Goal: Task Accomplishment & Management: Manage account settings

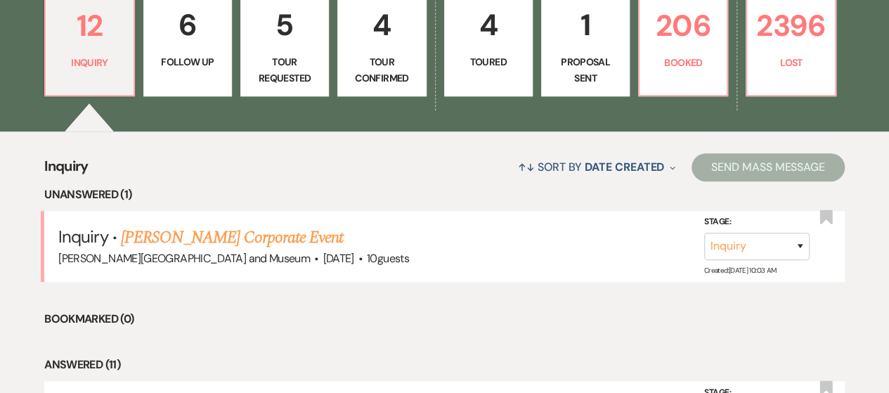
scroll to position [390, 0]
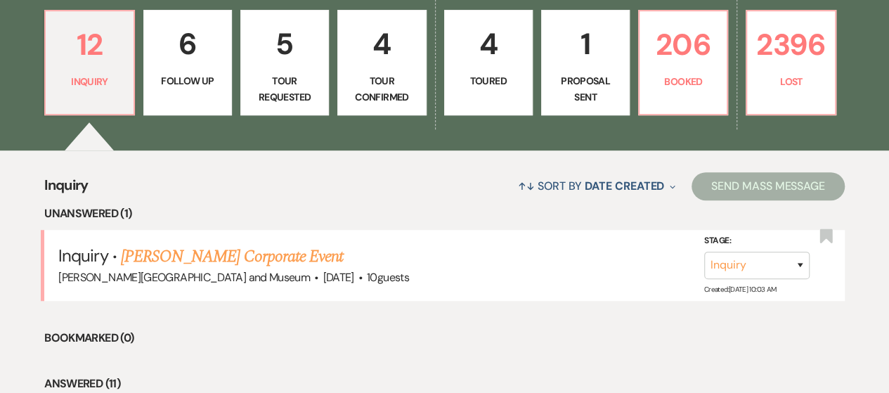
click at [384, 102] on p "Tour Confirmed" at bounding box center [381, 89] width 70 height 32
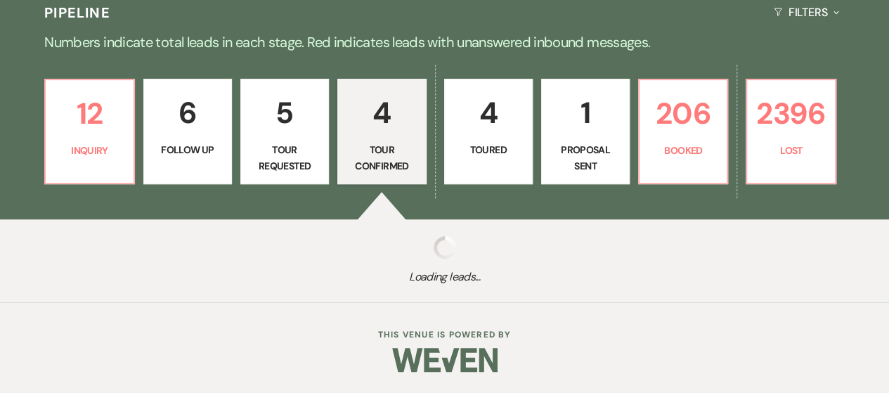
select select "4"
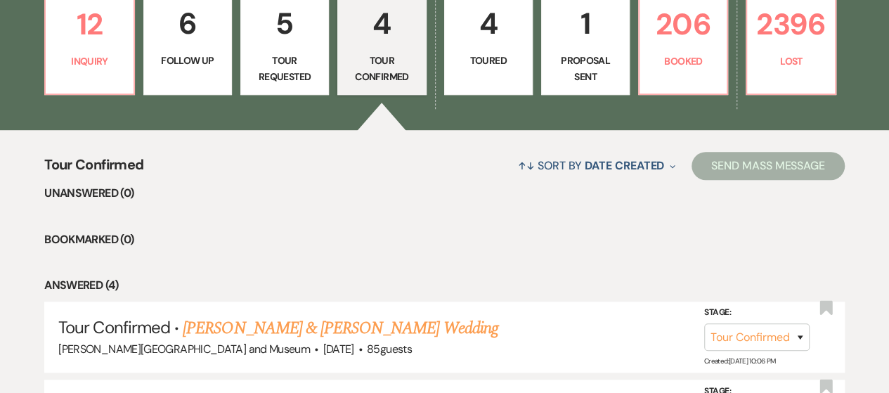
scroll to position [390, 0]
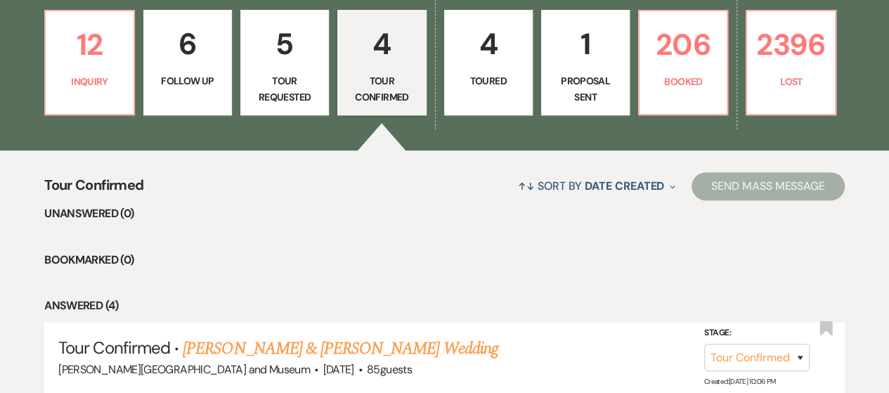
click at [302, 81] on p "Tour Requested" at bounding box center [285, 89] width 70 height 32
select select "2"
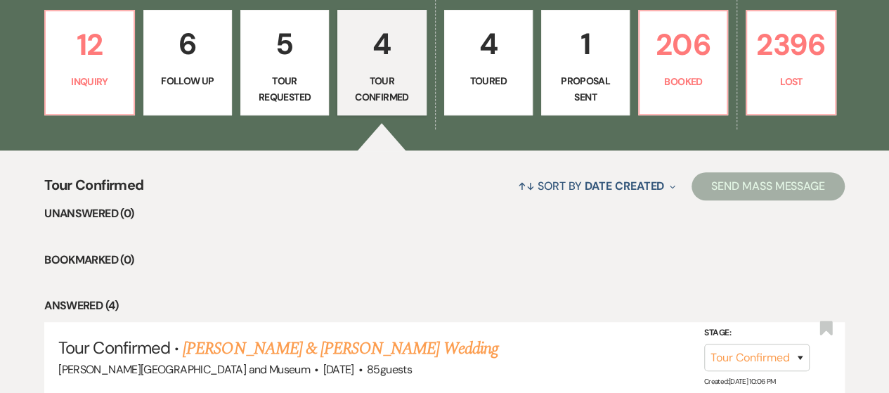
select select "2"
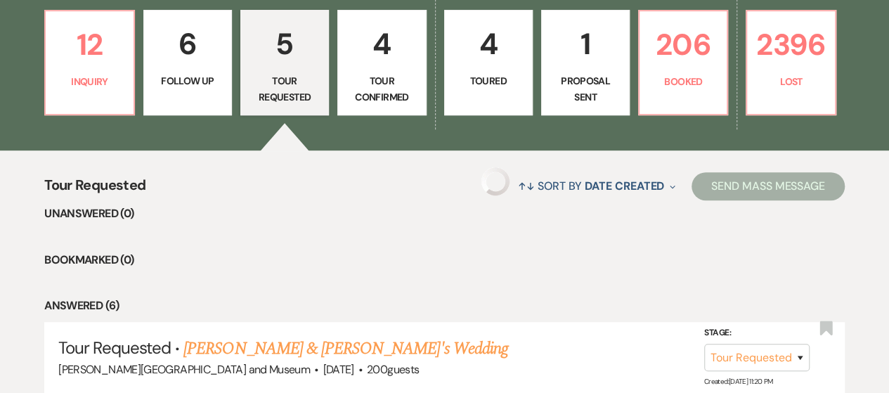
select select "2"
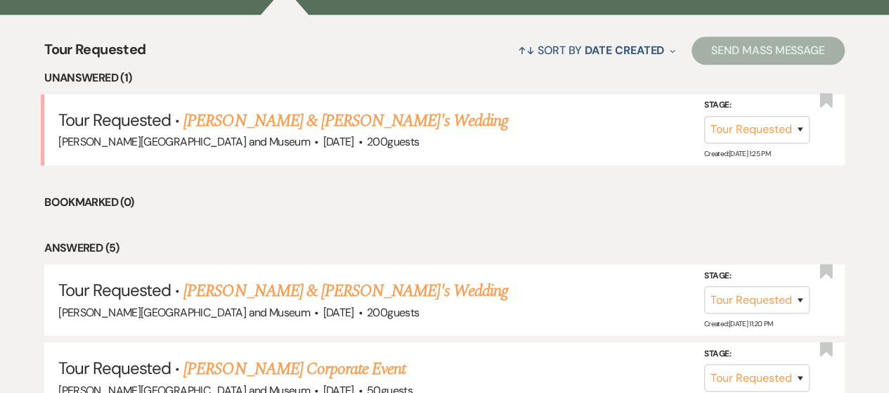
scroll to position [390, 0]
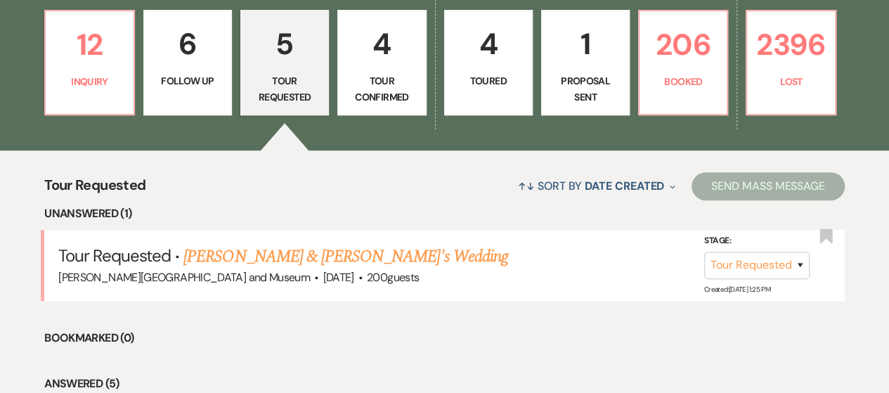
click at [171, 79] on p "Follow Up" at bounding box center [188, 80] width 70 height 15
select select "9"
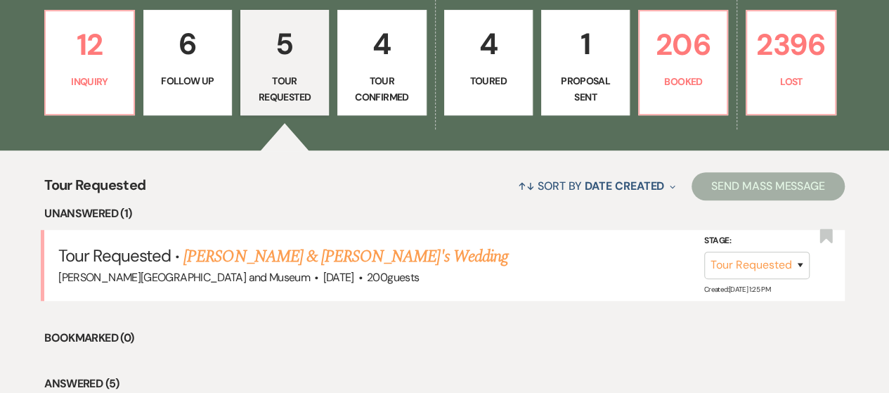
select select "9"
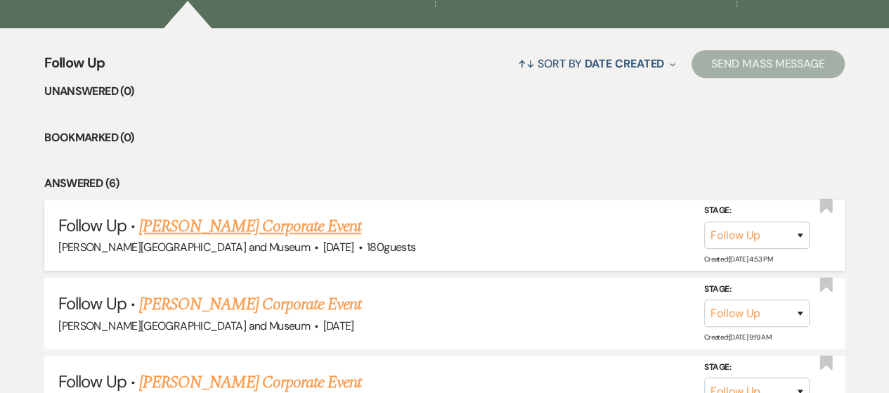
scroll to position [390, 0]
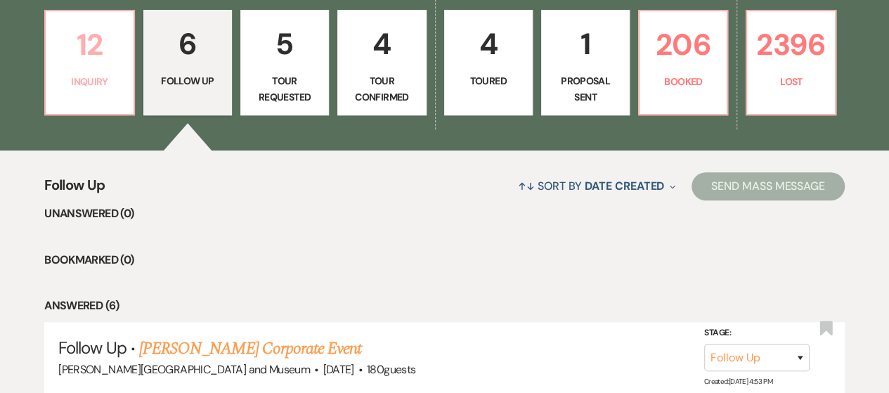
click at [77, 58] on p "12" at bounding box center [89, 44] width 70 height 47
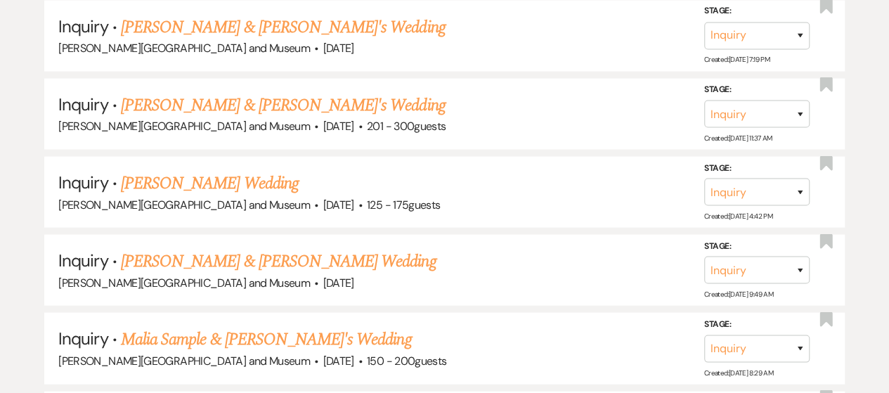
scroll to position [1515, 0]
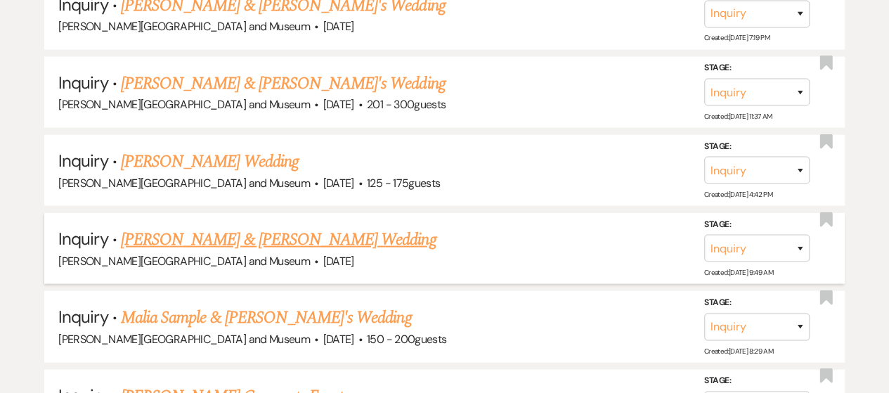
click at [297, 235] on link "[PERSON_NAME] & [PERSON_NAME] Wedding" at bounding box center [278, 239] width 315 height 25
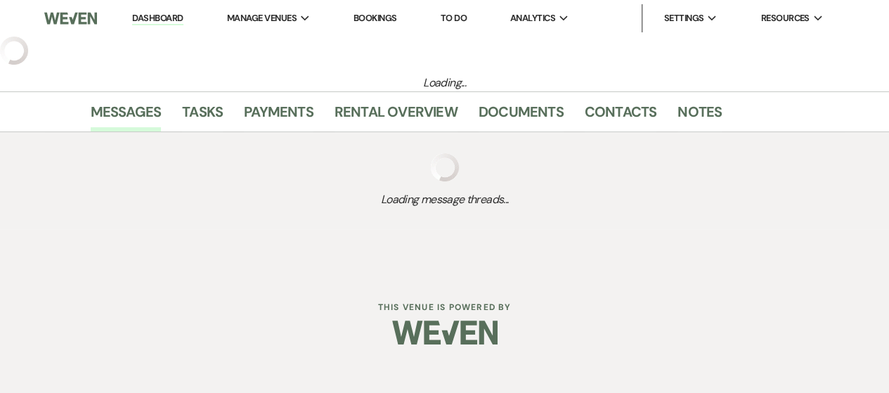
select select "5"
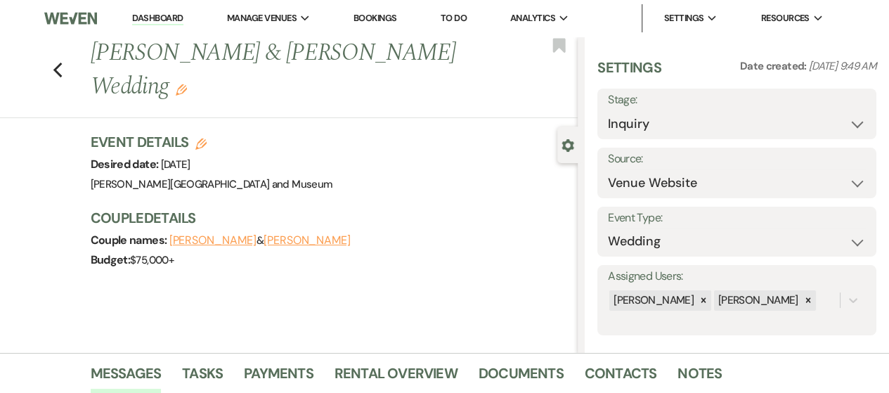
click at [162, 15] on link "Dashboard" at bounding box center [157, 18] width 51 height 13
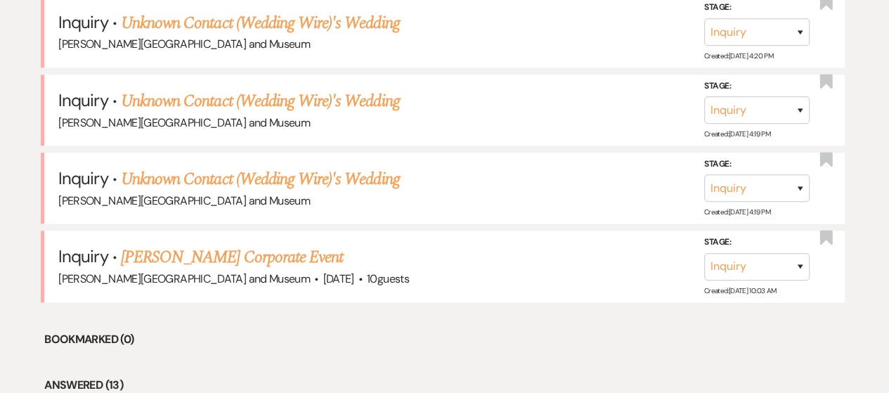
scroll to position [422, 0]
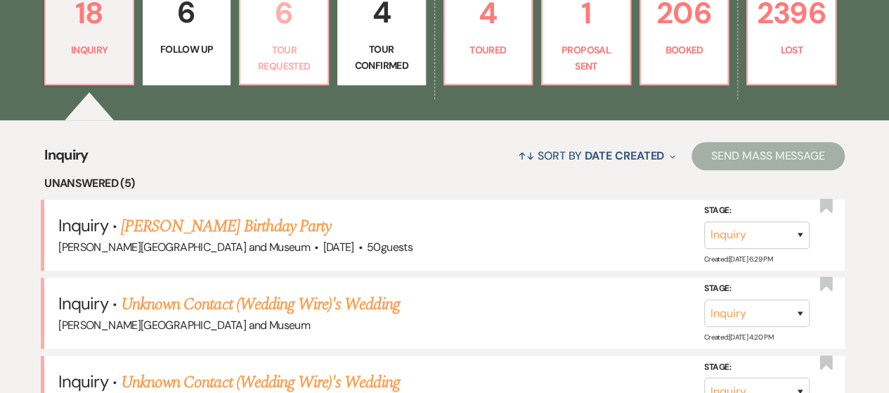
click at [308, 77] on link "6 Tour Requested" at bounding box center [284, 31] width 90 height 107
select select "2"
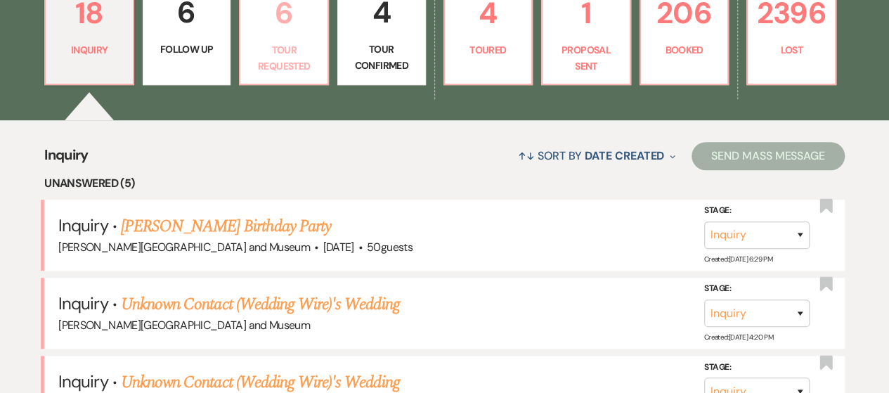
select select "2"
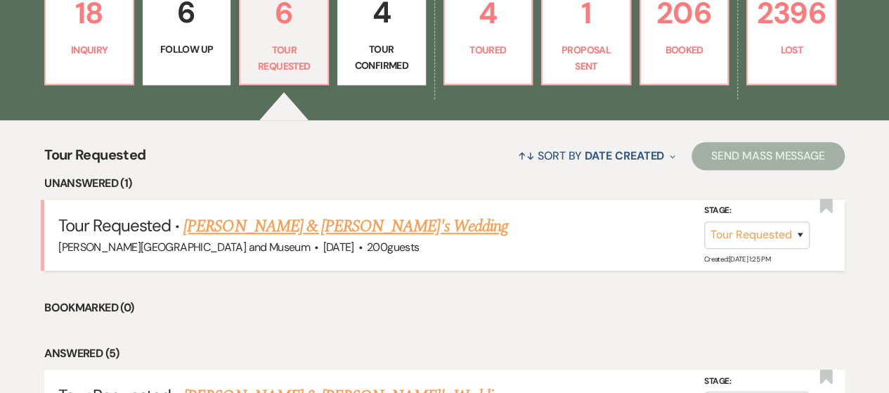
click at [335, 225] on link "[PERSON_NAME] & [PERSON_NAME]'s Wedding" at bounding box center [345, 226] width 325 height 25
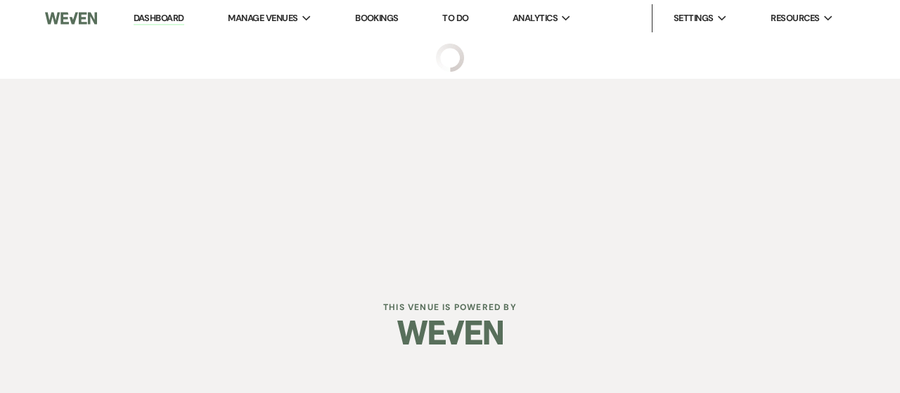
select select "2"
select select "5"
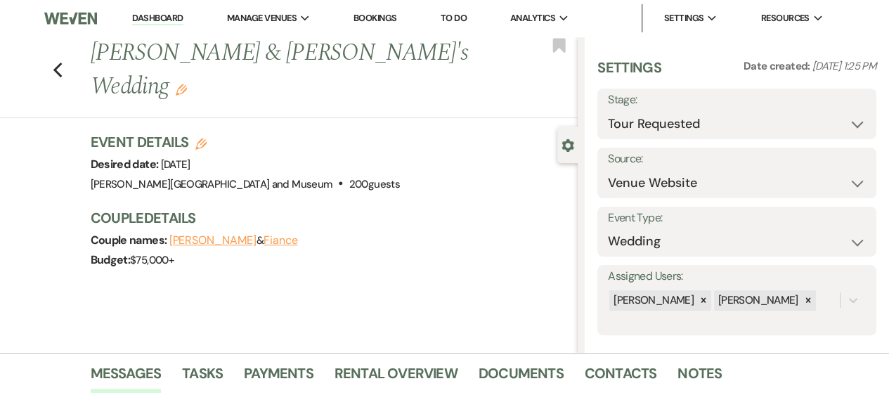
click at [97, 55] on div "Previous [PERSON_NAME] & [PERSON_NAME]'s Wedding Edit" at bounding box center [331, 70] width 495 height 67
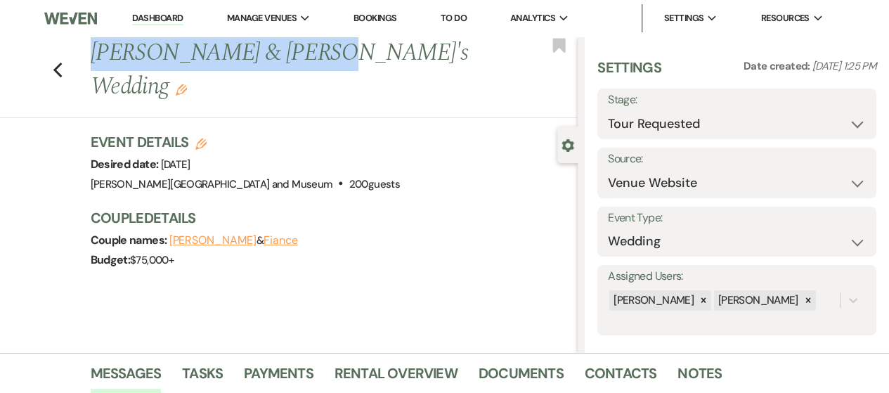
drag, startPoint x: 128, startPoint y: 57, endPoint x: 315, endPoint y: 70, distance: 187.4
click at [315, 70] on h1 "[PERSON_NAME] & [PERSON_NAME]'s Wedding Edit" at bounding box center [283, 70] width 384 height 67
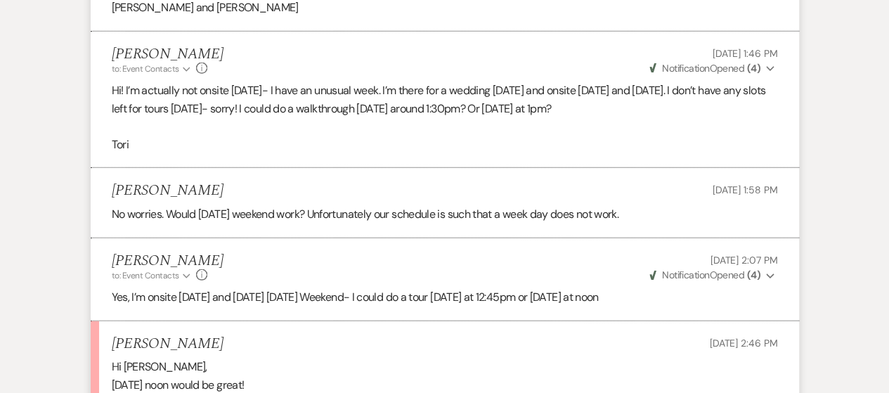
scroll to position [1958, 0]
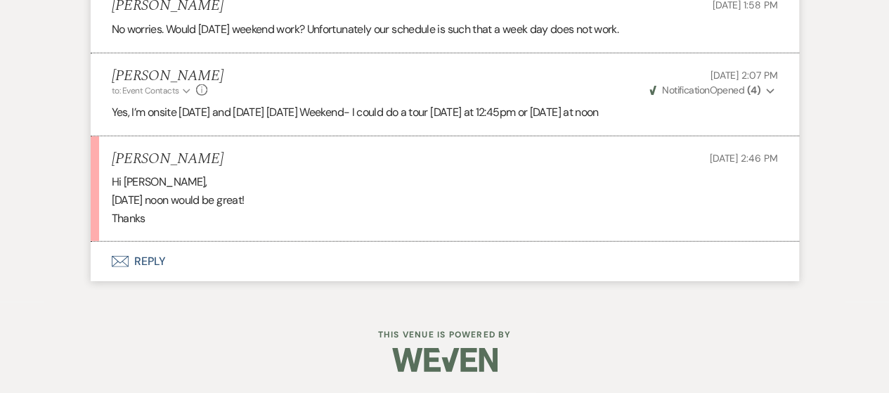
click at [143, 254] on button "Envelope Reply" at bounding box center [445, 261] width 708 height 39
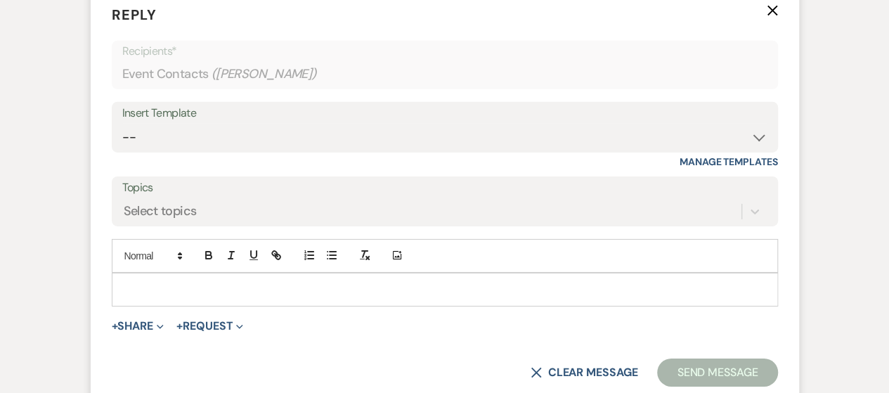
scroll to position [2212, 0]
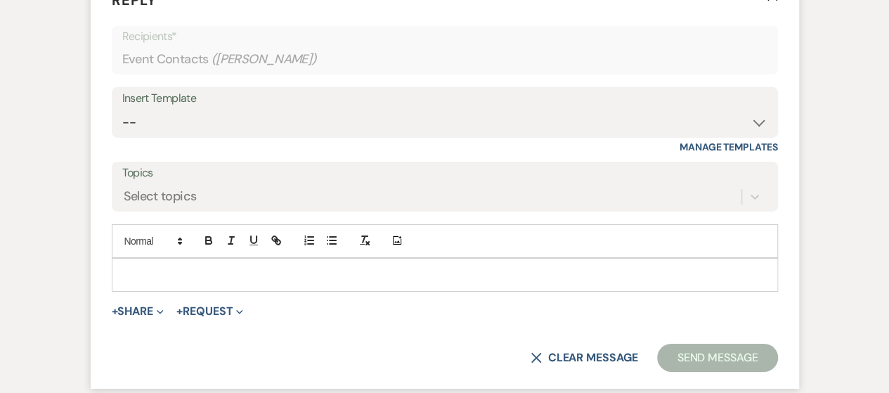
click at [150, 283] on p at bounding box center [445, 274] width 644 height 15
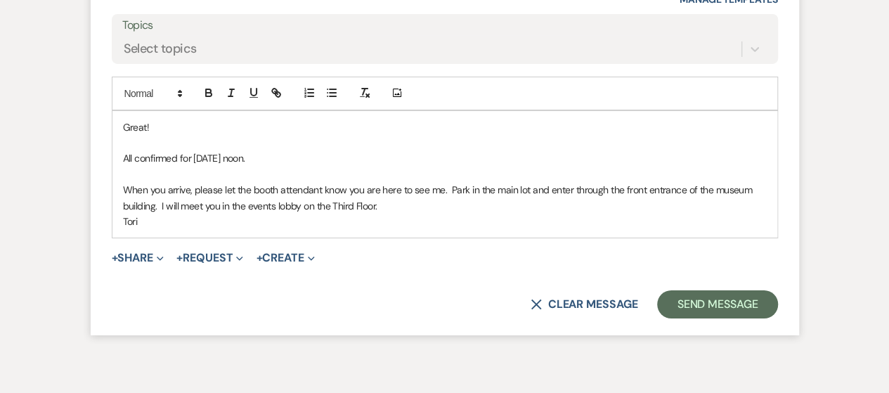
scroll to position [2445, 0]
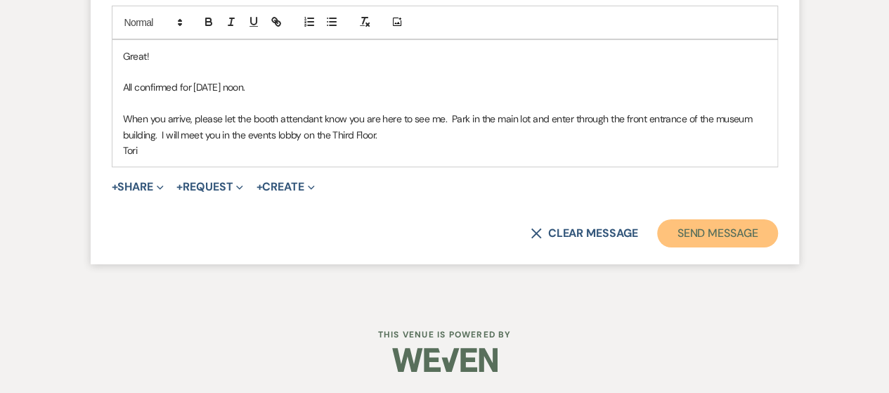
click at [701, 232] on button "Send Message" at bounding box center [717, 233] width 120 height 28
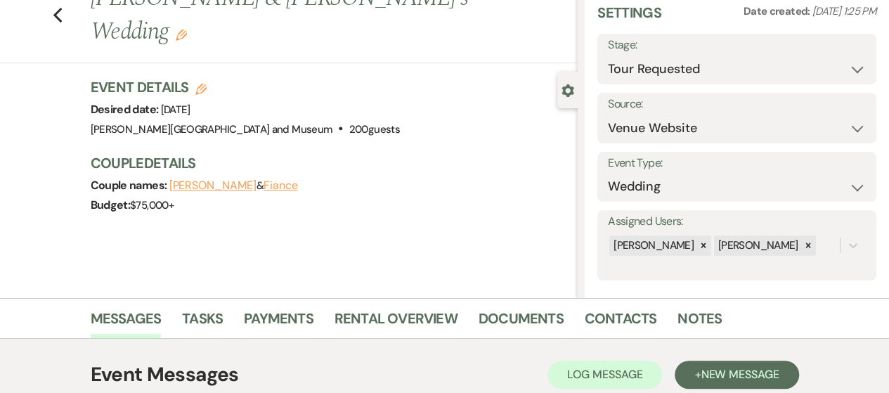
scroll to position [0, 0]
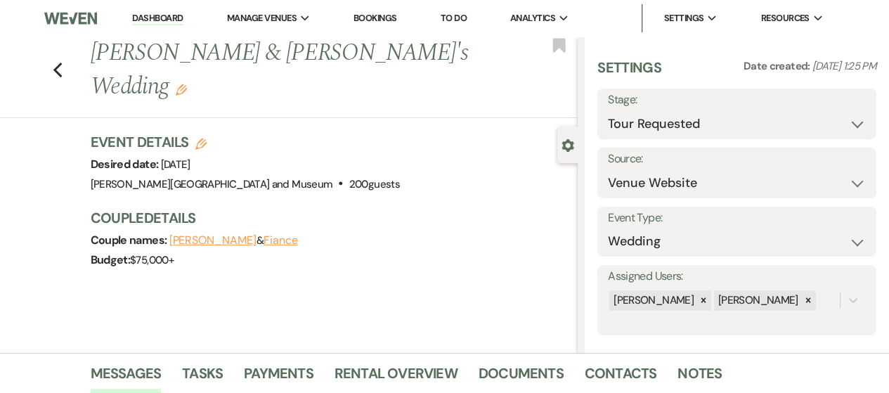
click at [172, 20] on link "Dashboard" at bounding box center [157, 18] width 51 height 13
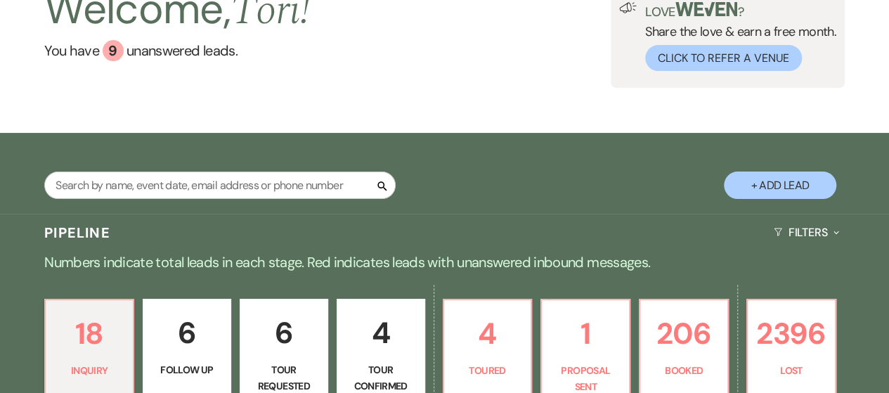
scroll to position [211, 0]
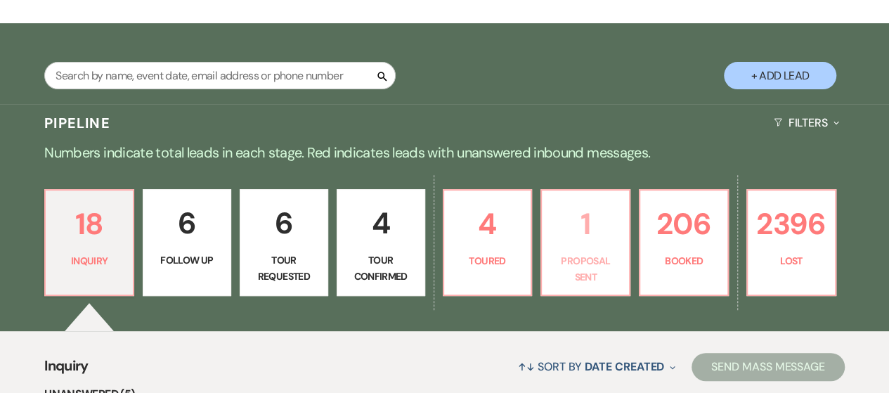
click at [561, 248] on link "1 Proposal Sent" at bounding box center [585, 242] width 90 height 107
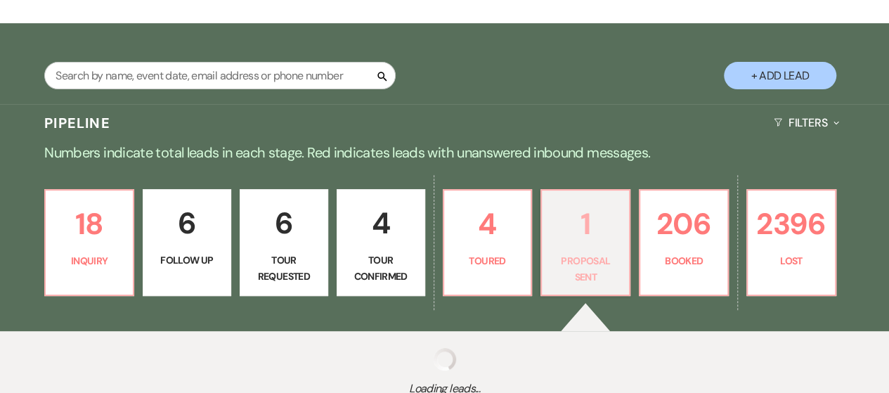
select select "6"
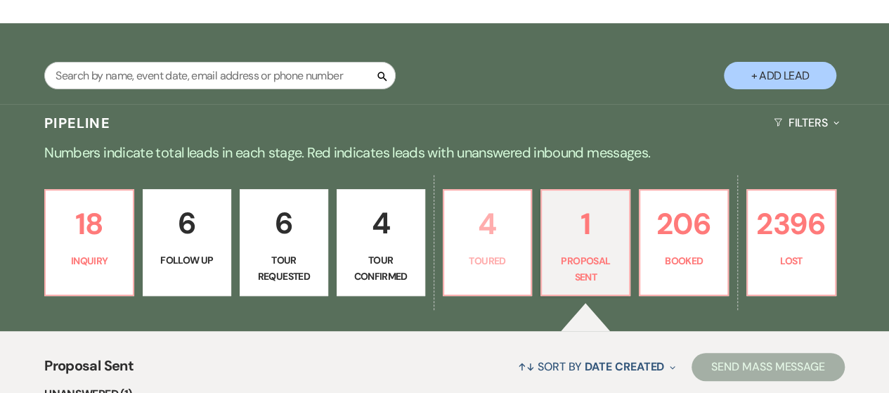
click at [496, 234] on p "4" at bounding box center [488, 223] width 70 height 47
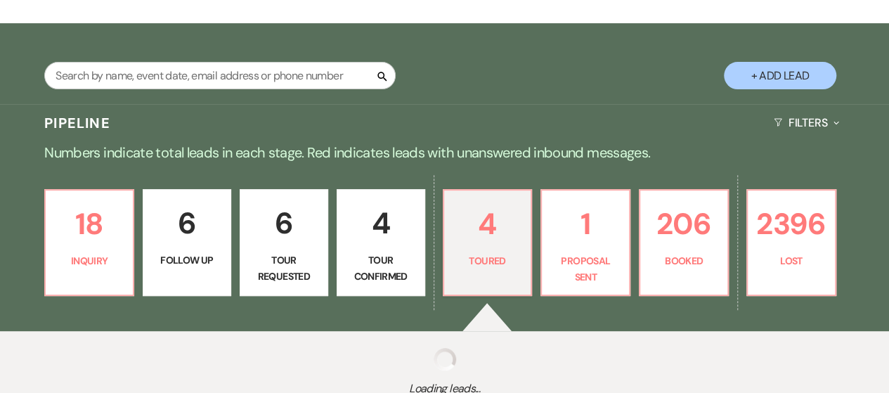
select select "5"
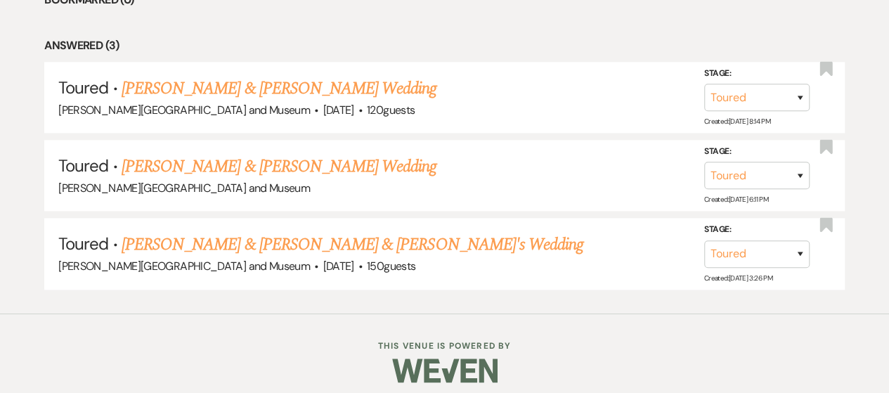
scroll to position [738, 0]
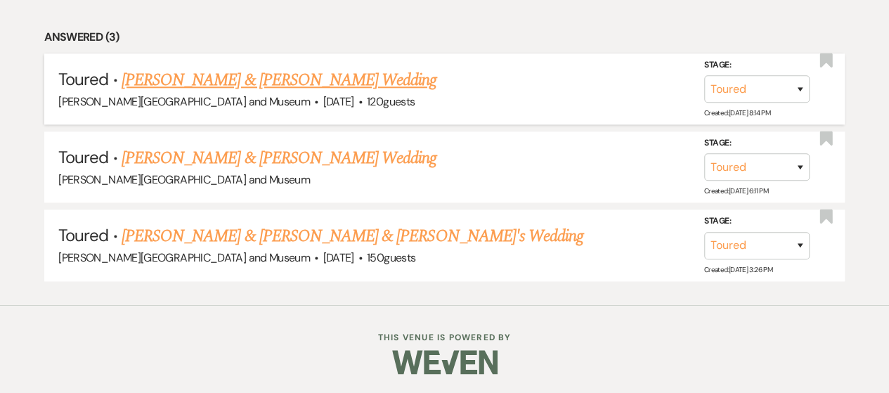
click at [223, 78] on link "[PERSON_NAME] & [PERSON_NAME] Wedding" at bounding box center [279, 79] width 315 height 25
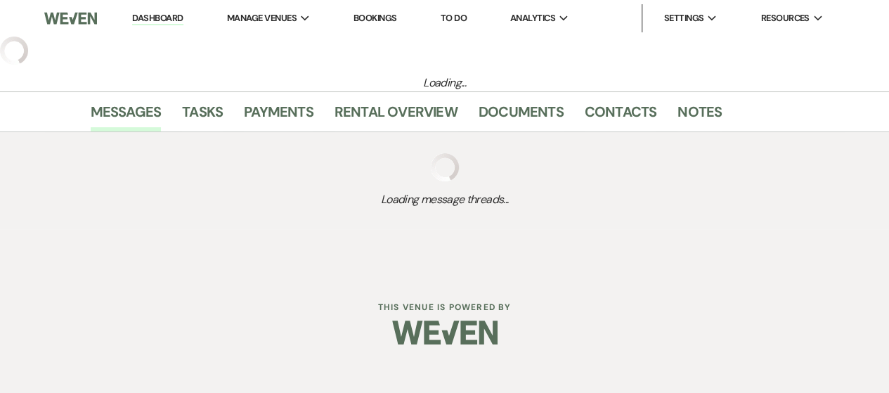
select select "5"
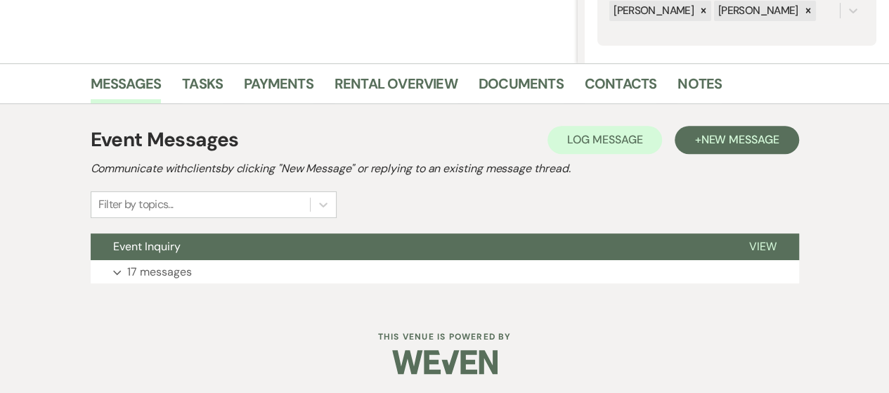
scroll to position [291, 0]
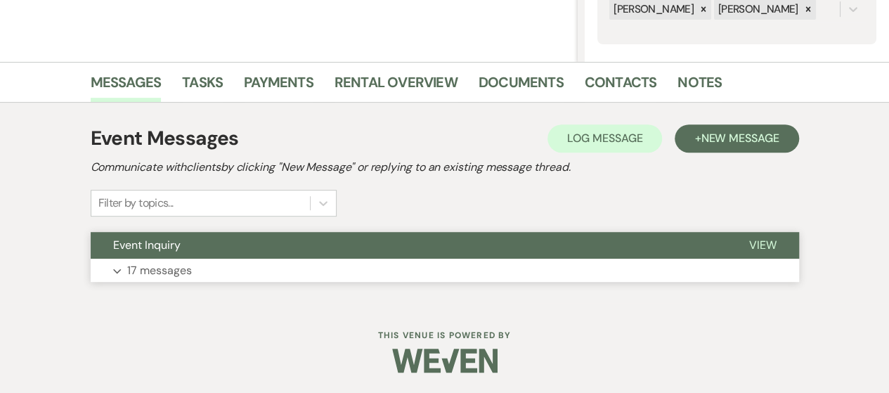
click at [136, 271] on p "17 messages" at bounding box center [159, 270] width 65 height 18
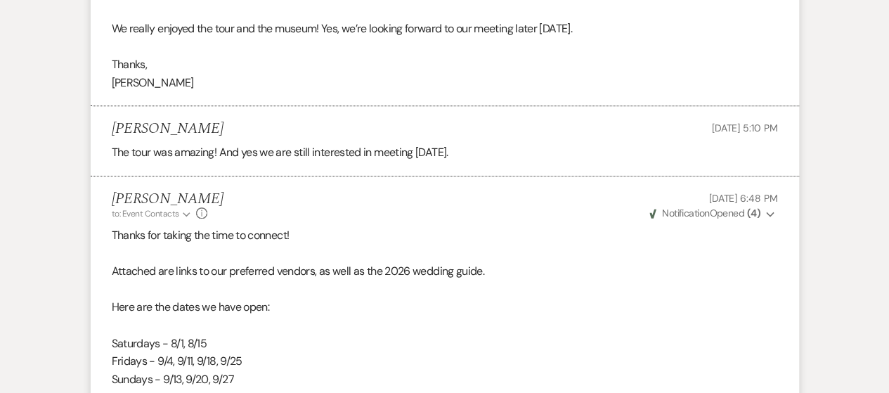
scroll to position [4130, 0]
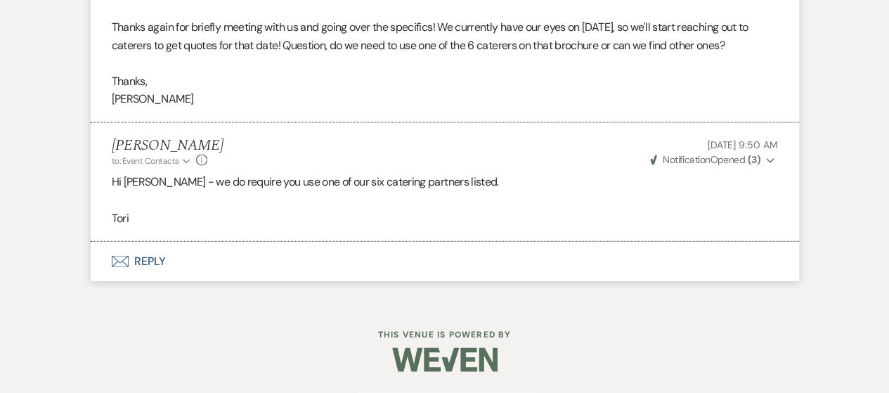
select select "5"
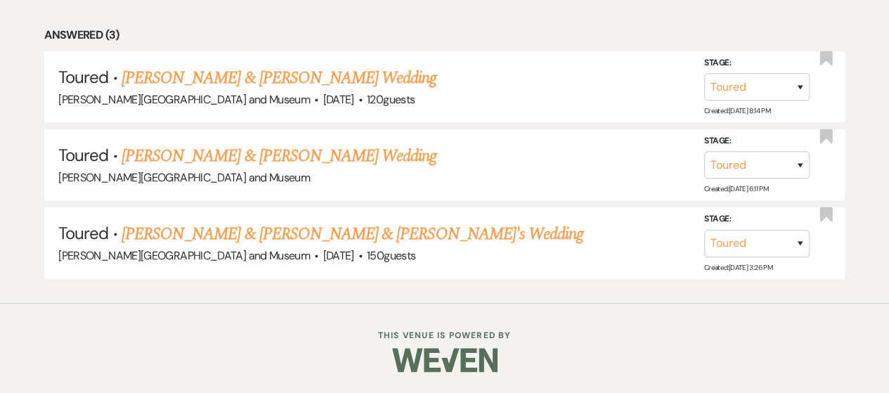
scroll to position [738, 0]
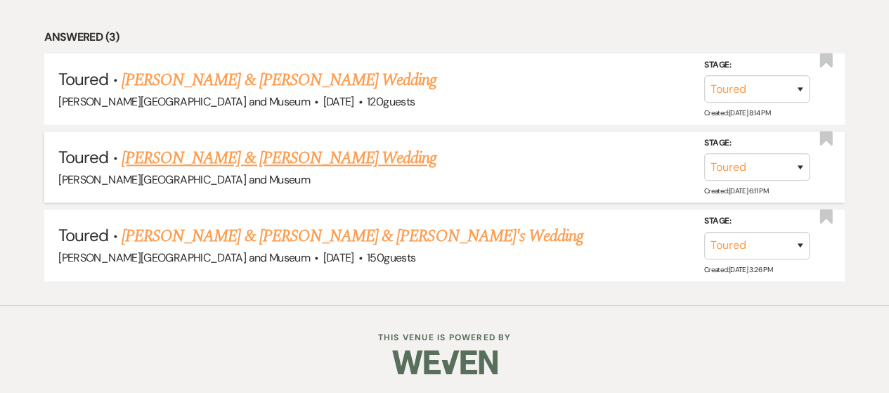
click at [250, 163] on link "[PERSON_NAME] & [PERSON_NAME] Wedding" at bounding box center [279, 157] width 315 height 25
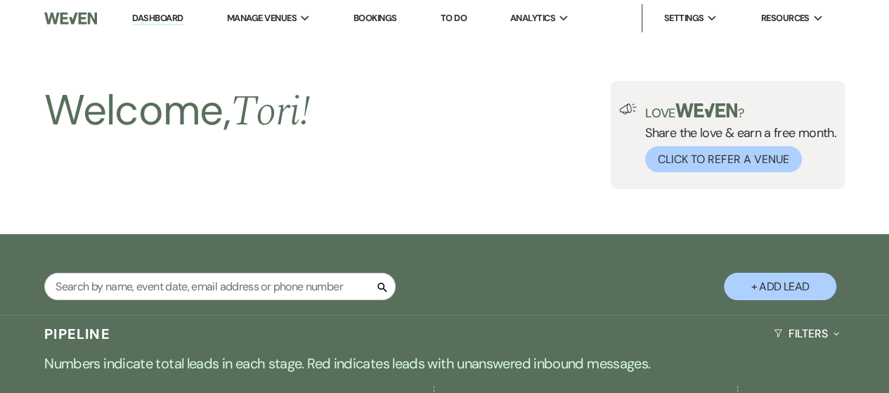
select select "5"
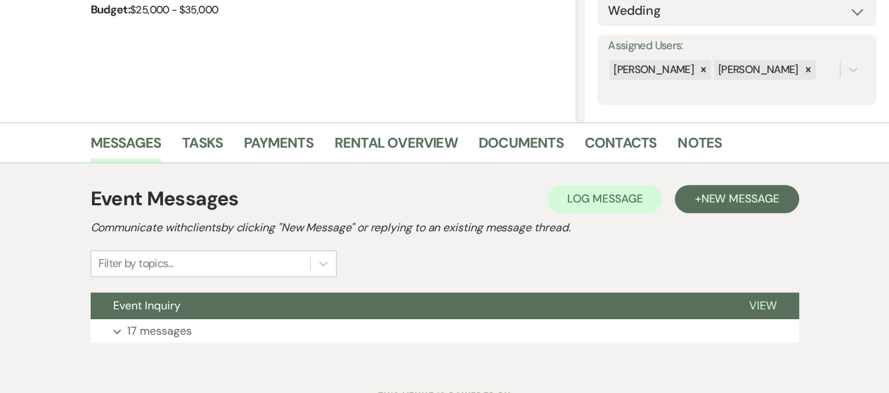
scroll to position [291, 0]
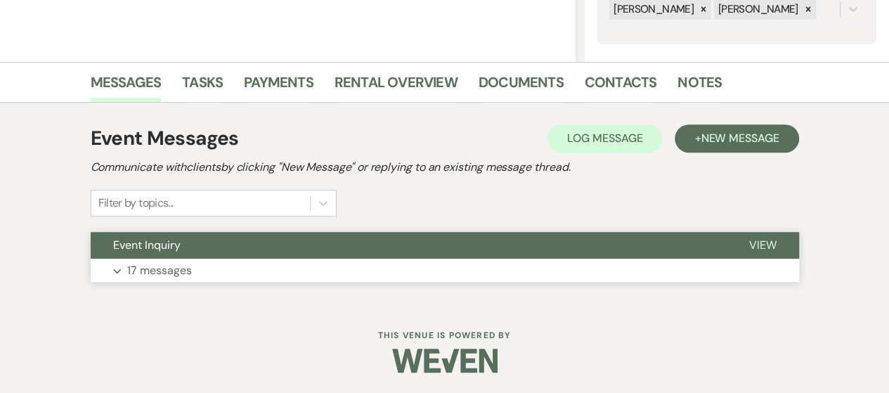
click at [297, 266] on button "Expand 17 messages" at bounding box center [445, 271] width 708 height 24
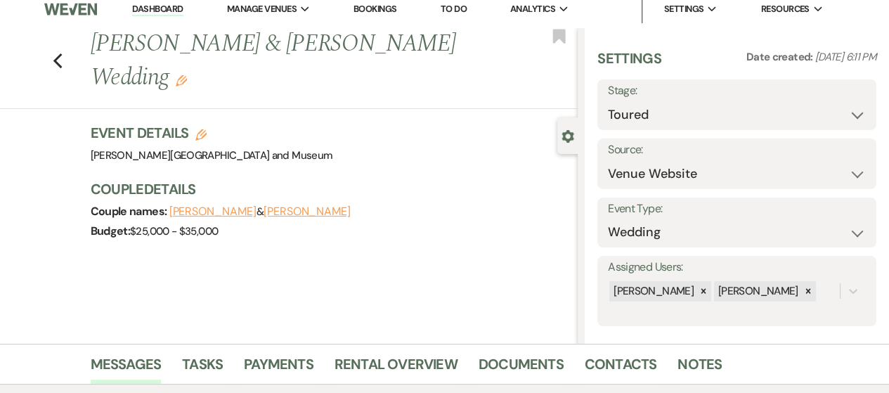
scroll to position [0, 0]
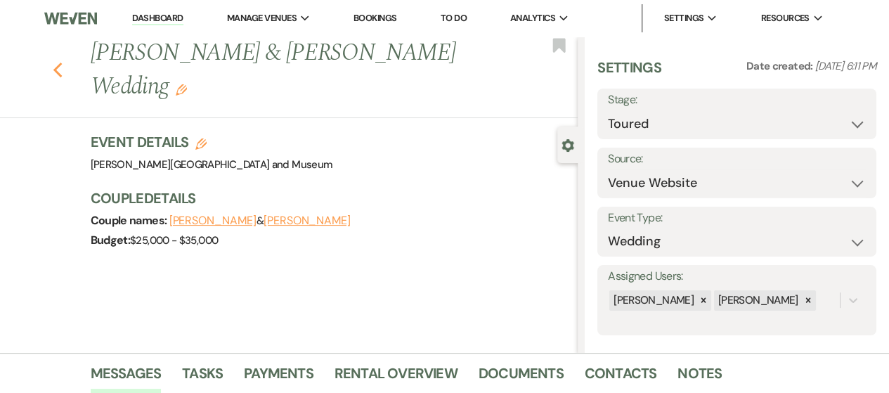
click at [62, 63] on use "button" at bounding box center [57, 70] width 9 height 15
select select "5"
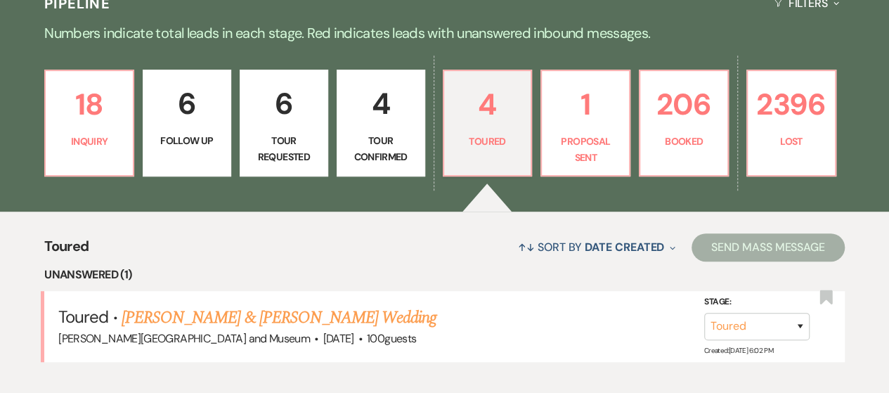
scroll to position [316, 0]
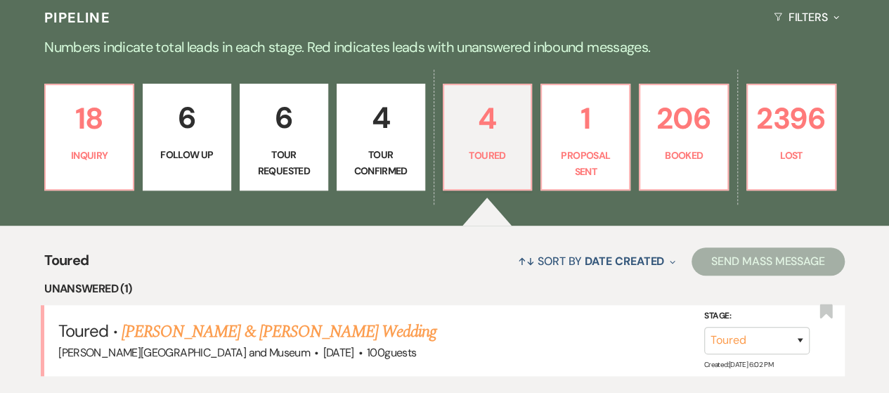
click at [401, 143] on link "4 Tour Confirmed" at bounding box center [381, 137] width 89 height 107
select select "4"
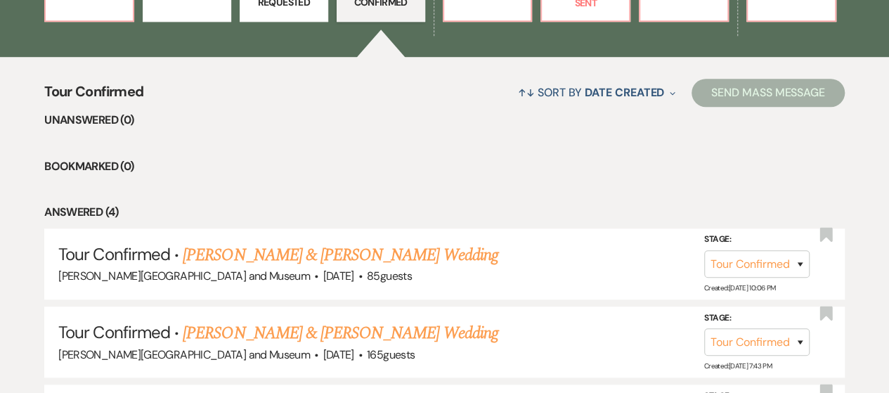
scroll to position [597, 0]
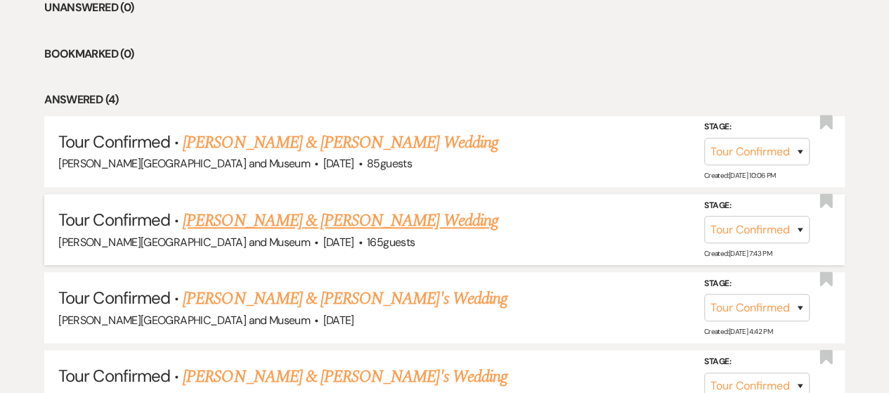
click at [318, 221] on link "[PERSON_NAME] & [PERSON_NAME] Wedding" at bounding box center [340, 220] width 315 height 25
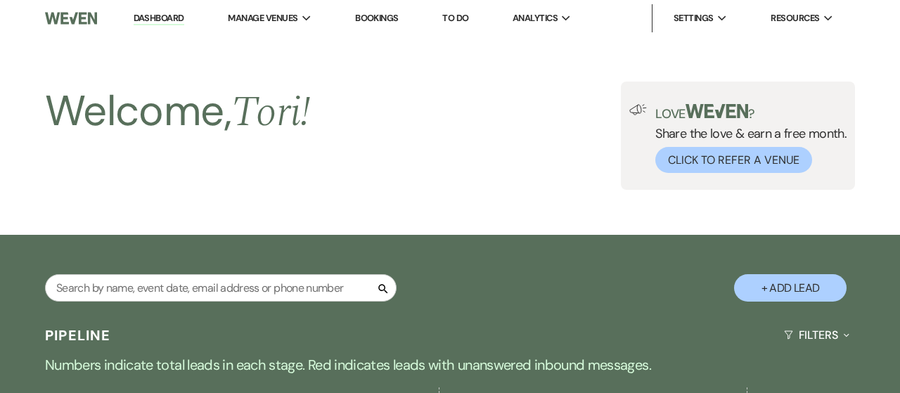
select select "4"
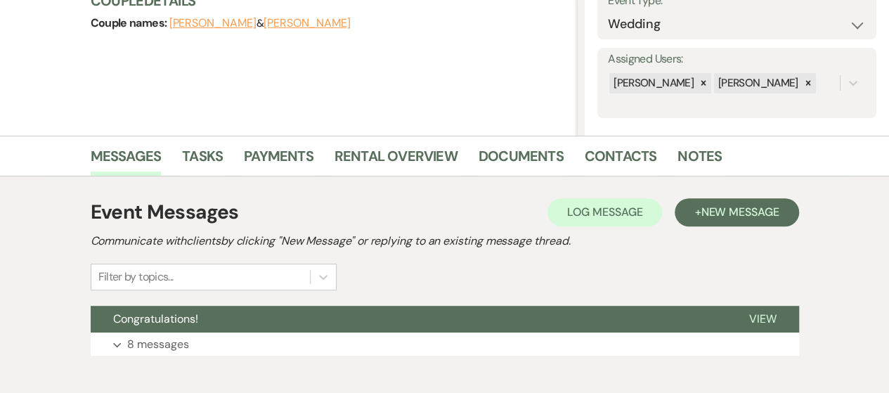
scroll to position [291, 0]
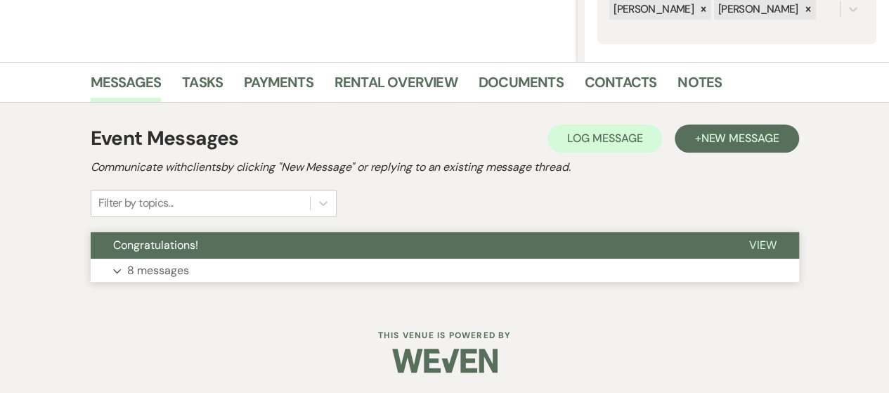
click at [214, 260] on button "Expand 8 messages" at bounding box center [445, 271] width 708 height 24
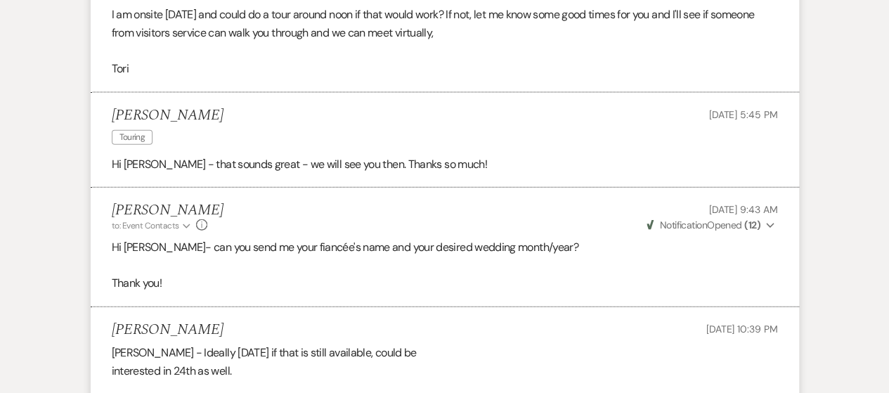
scroll to position [1555, 0]
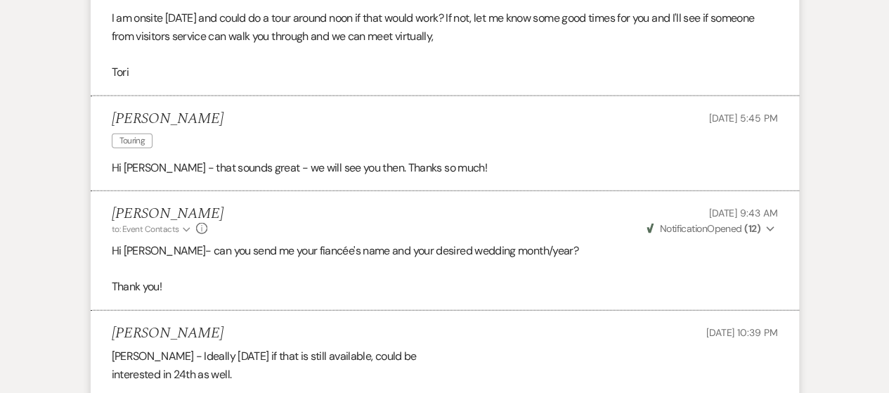
select select "4"
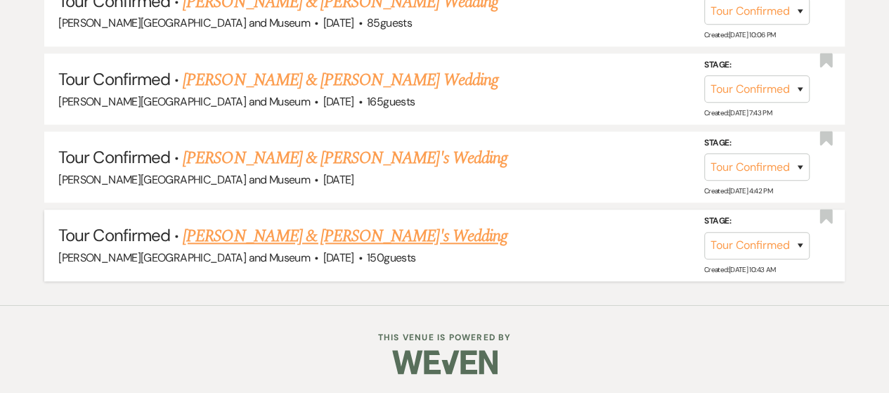
scroll to position [738, 0]
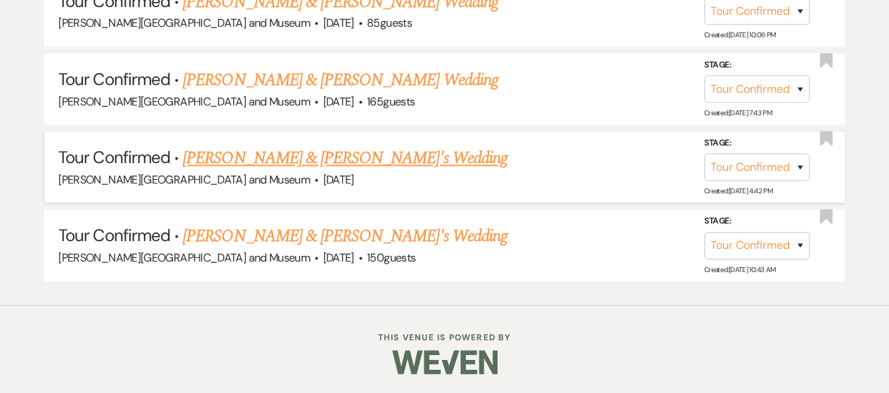
click at [276, 158] on link "[PERSON_NAME] & [PERSON_NAME]'s Wedding" at bounding box center [345, 157] width 325 height 25
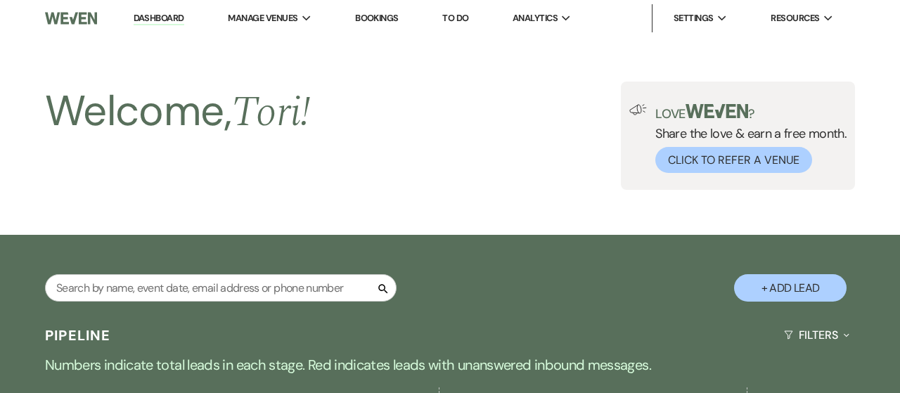
select select "4"
select select "5"
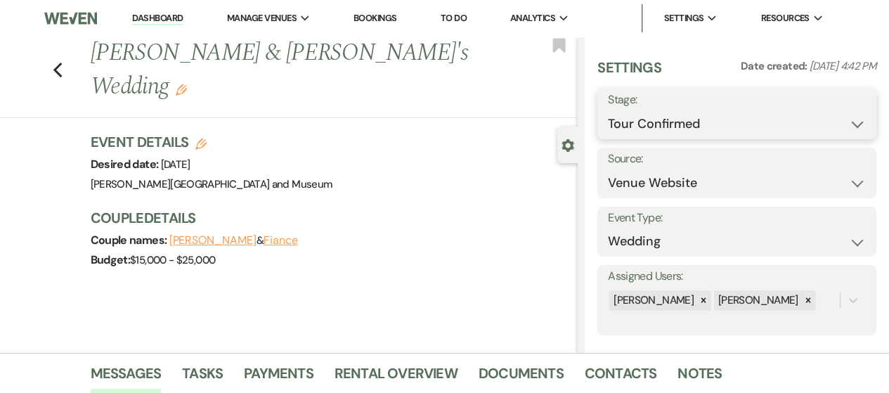
click at [691, 123] on select "Inquiry Follow Up Tour Requested Tour Confirmed Toured Proposal Sent Booked Lost" at bounding box center [737, 123] width 258 height 27
select select "8"
click at [608, 110] on select "Inquiry Follow Up Tour Requested Tour Confirmed Toured Proposal Sent Booked Lost" at bounding box center [737, 123] width 258 height 27
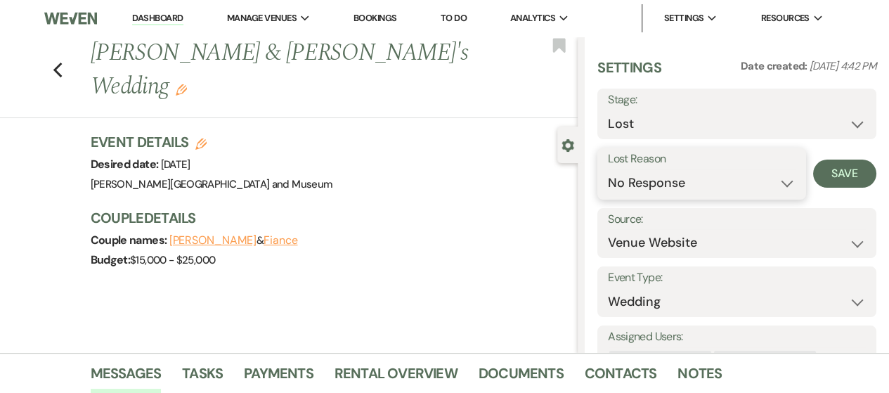
click at [654, 190] on select "Booked Elsewhere Budget Date Unavailable No Response Not a Good Match Capacity …" at bounding box center [702, 182] width 188 height 27
select select "10"
click at [608, 169] on select "Booked Elsewhere Budget Date Unavailable No Response Not a Good Match Capacity …" at bounding box center [702, 182] width 188 height 27
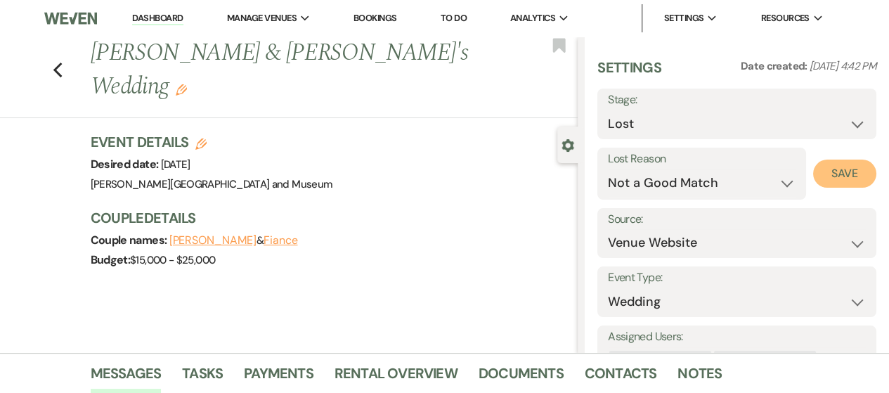
drag, startPoint x: 839, startPoint y: 169, endPoint x: 819, endPoint y: 169, distance: 19.7
click at [836, 169] on button "Save" at bounding box center [844, 174] width 63 height 28
click at [62, 63] on use "button" at bounding box center [57, 70] width 9 height 15
select select "4"
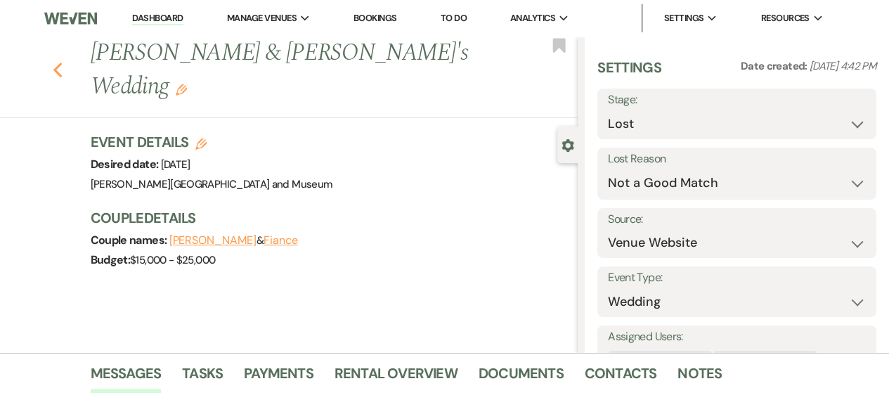
select select "4"
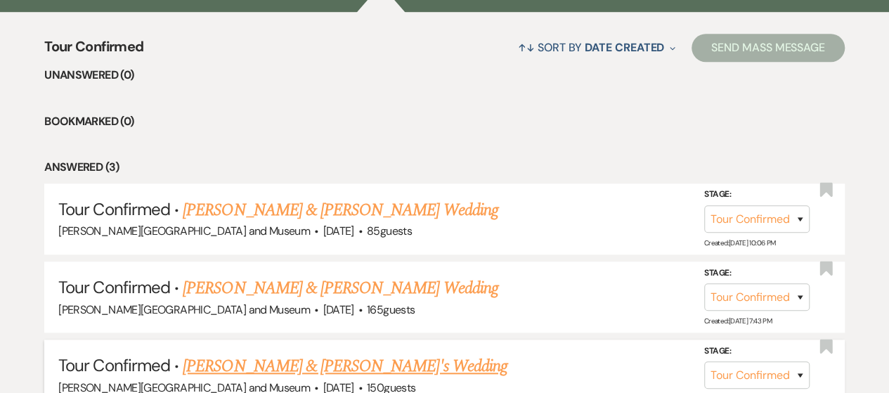
scroll to position [380, 0]
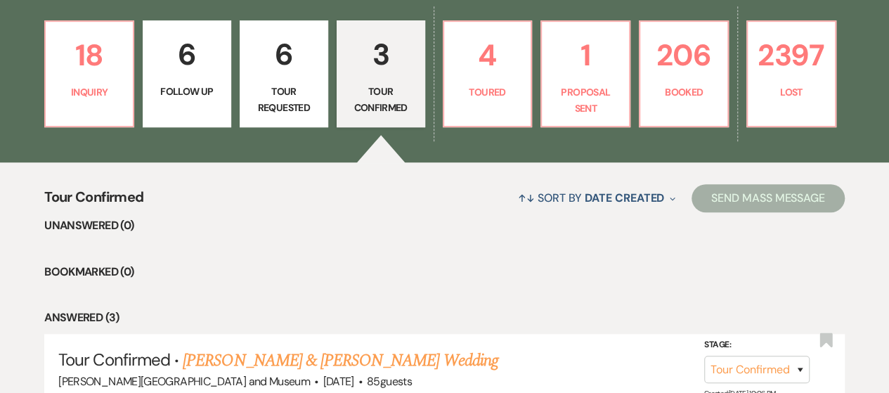
click at [215, 124] on link "6 Follow Up" at bounding box center [187, 73] width 89 height 107
select select "9"
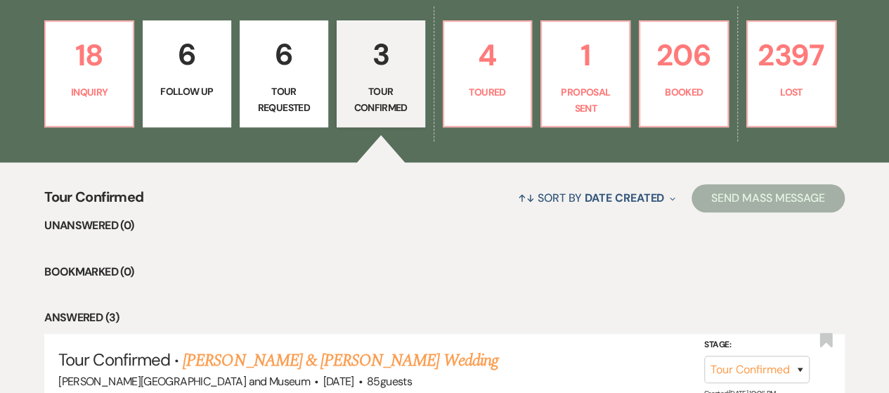
select select "9"
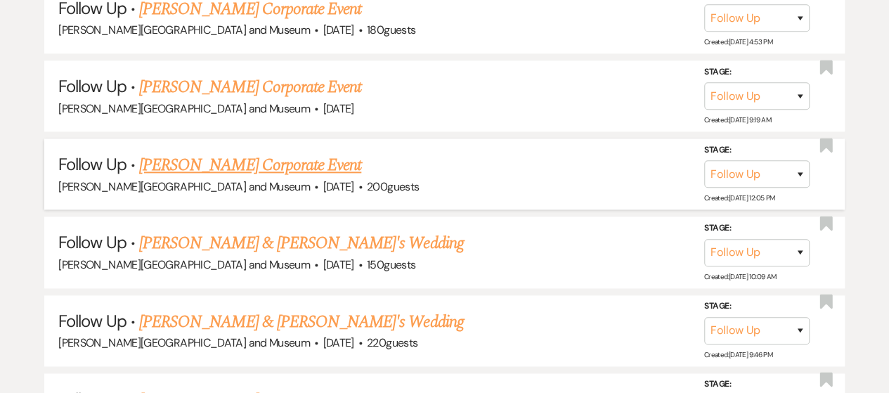
scroll to position [801, 0]
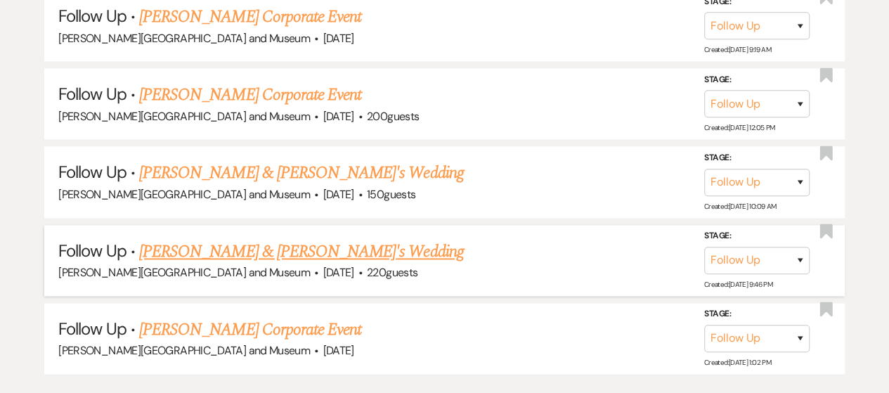
click at [259, 250] on link "[PERSON_NAME] & [PERSON_NAME]'s Wedding" at bounding box center [301, 251] width 325 height 25
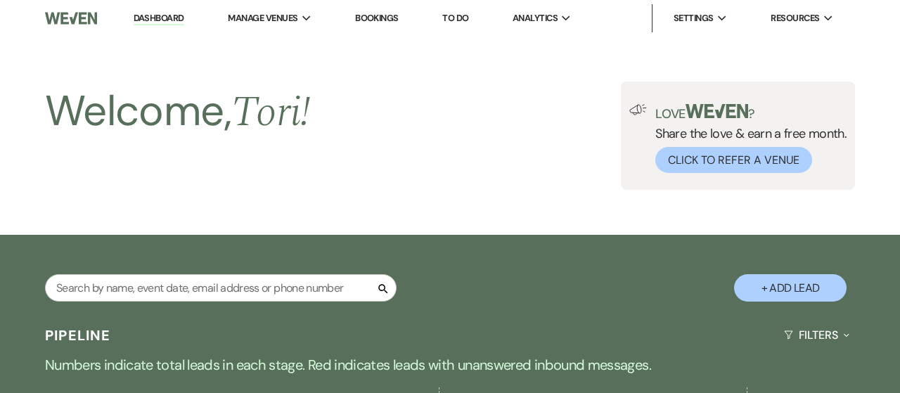
select select "9"
select select "5"
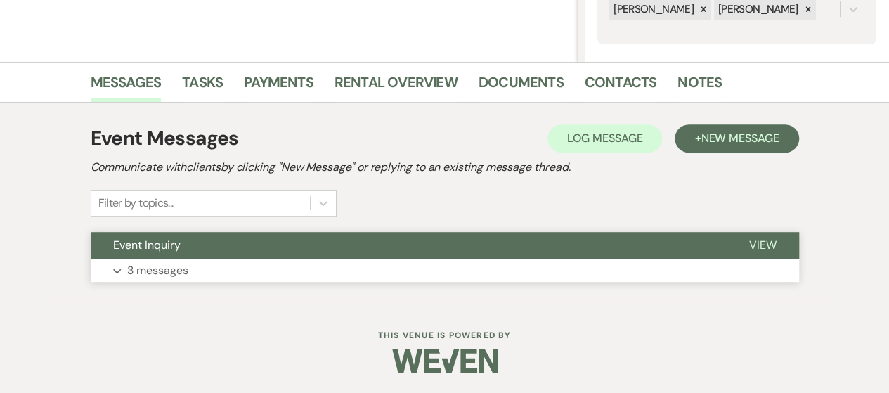
click at [239, 274] on button "Expand 3 messages" at bounding box center [445, 271] width 708 height 24
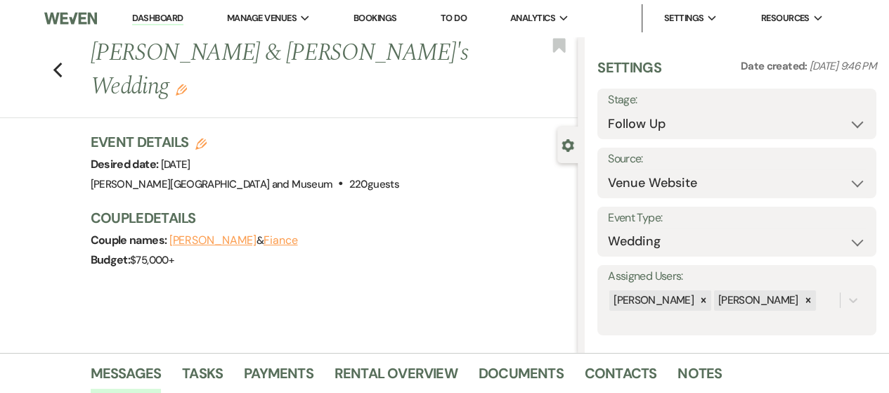
click at [145, 18] on link "Dashboard" at bounding box center [157, 18] width 51 height 13
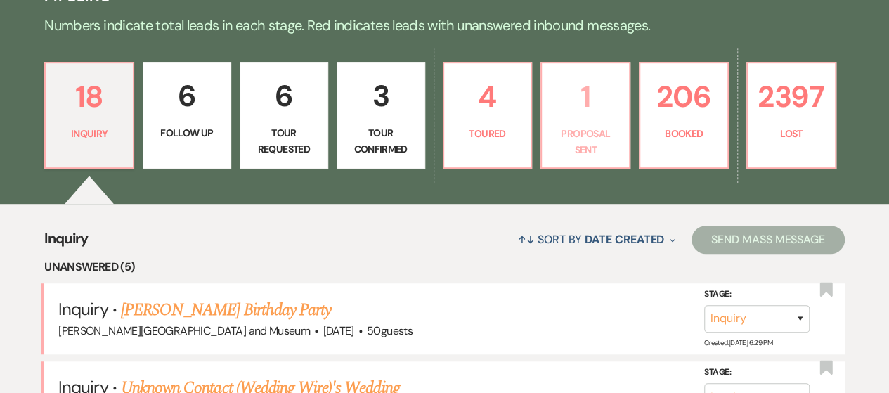
scroll to position [341, 0]
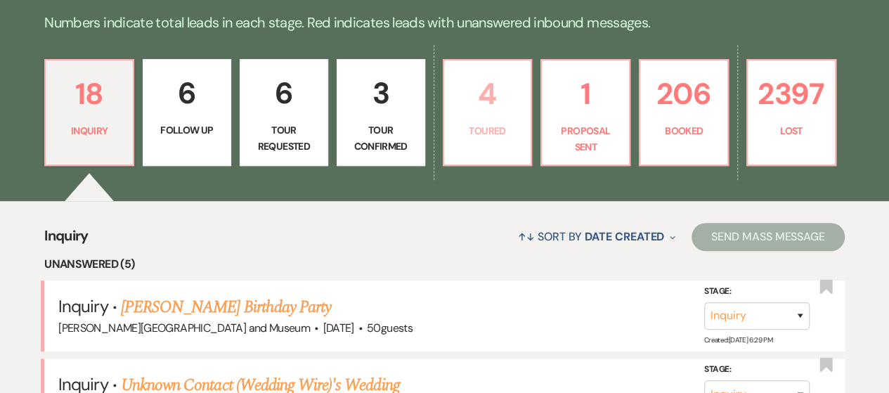
click at [450, 137] on link "4 Toured" at bounding box center [488, 112] width 90 height 107
select select "5"
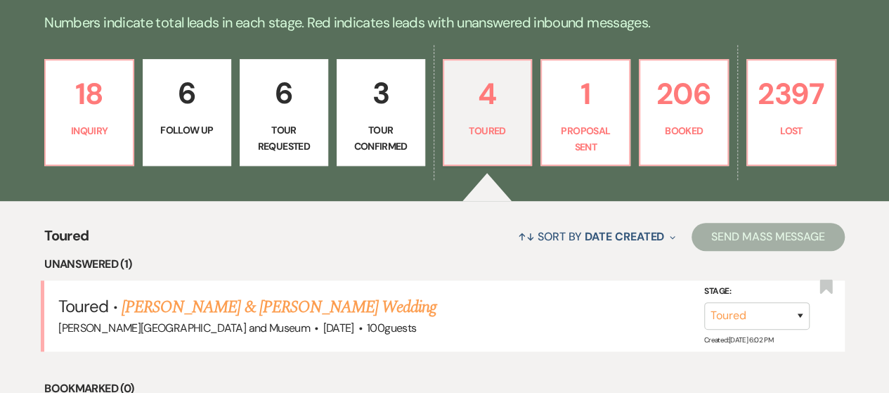
click at [353, 130] on p "Tour Confirmed" at bounding box center [381, 138] width 70 height 32
select select "4"
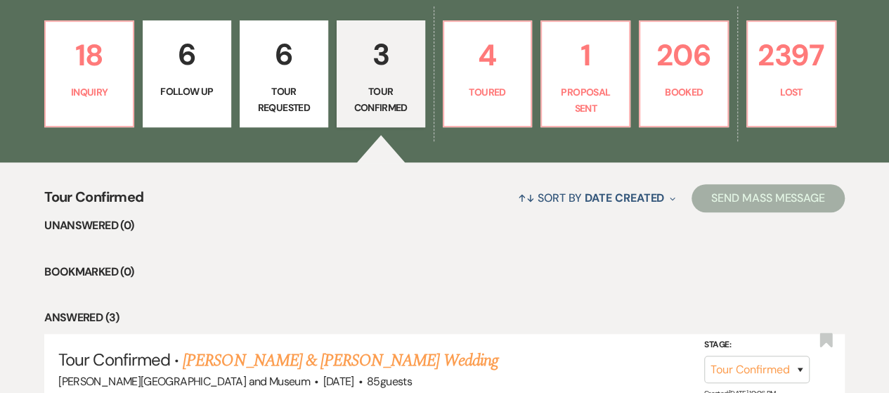
click at [300, 91] on p "Tour Requested" at bounding box center [284, 100] width 70 height 32
select select "2"
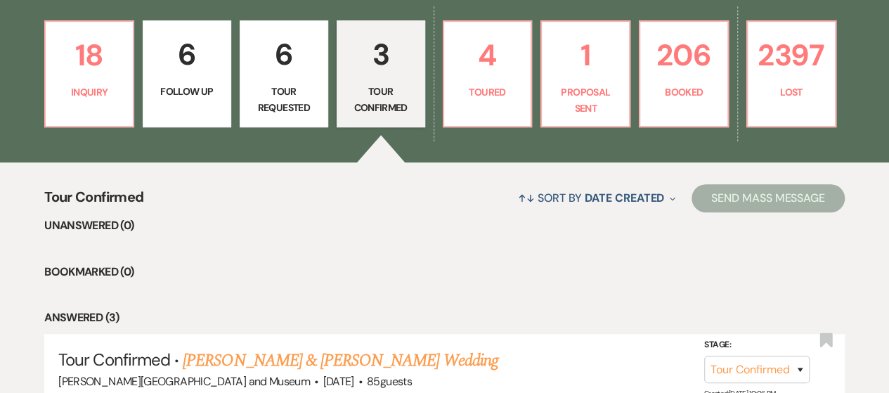
select select "2"
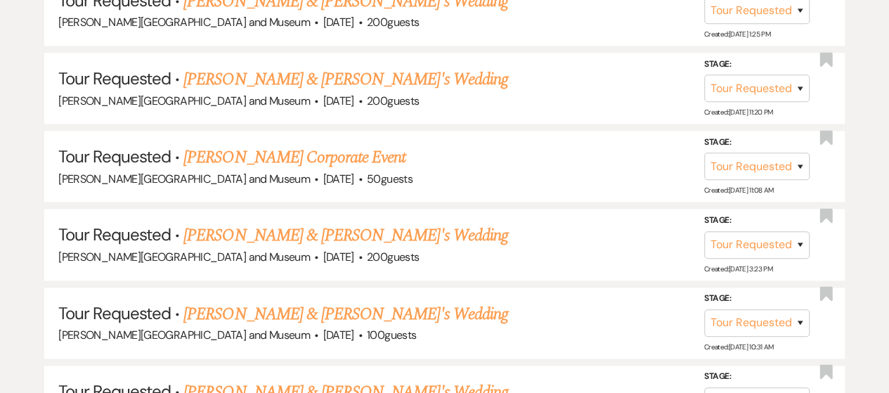
scroll to position [801, 0]
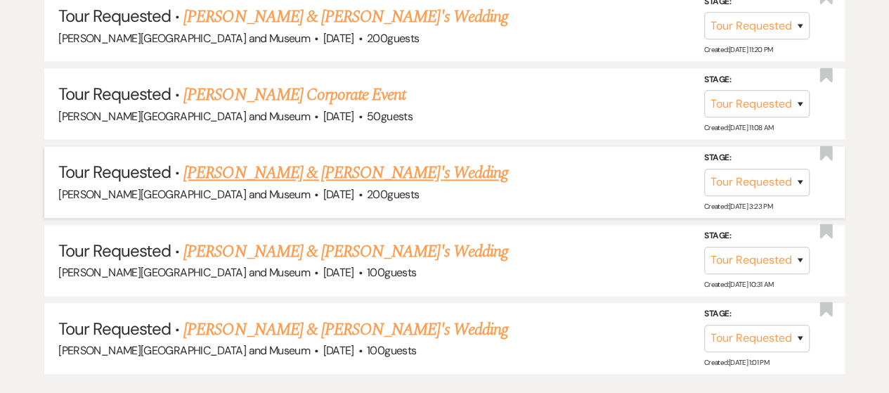
click at [274, 175] on link "[PERSON_NAME] & [PERSON_NAME]'s Wedding" at bounding box center [345, 172] width 325 height 25
select select "2"
select select "5"
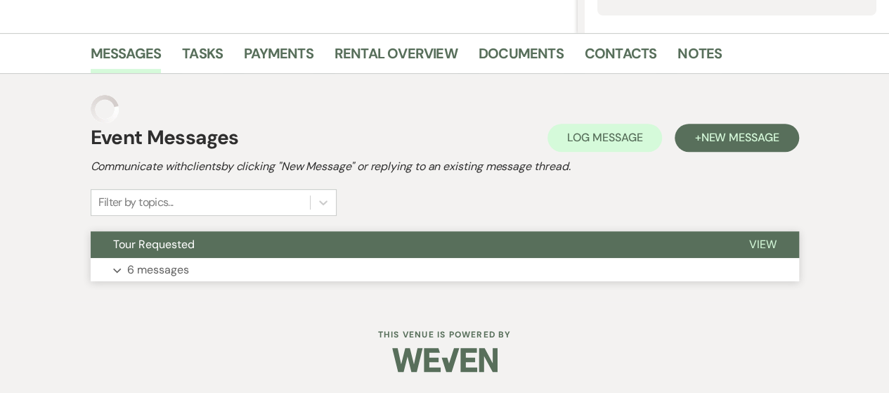
scroll to position [291, 0]
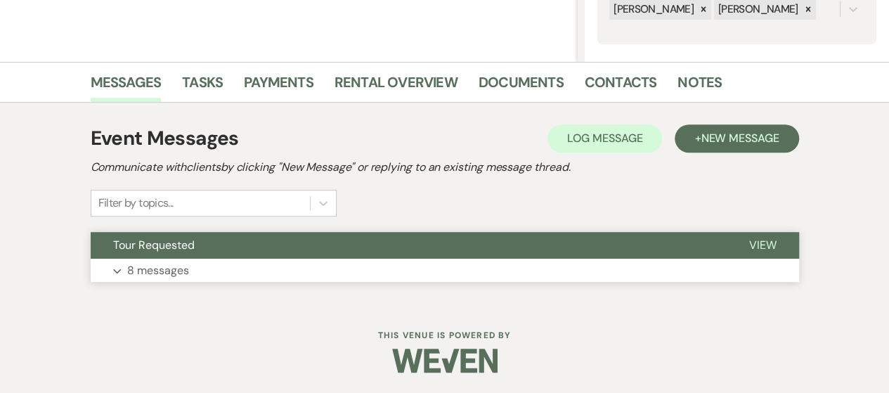
click at [258, 267] on button "Expand 8 messages" at bounding box center [445, 271] width 708 height 24
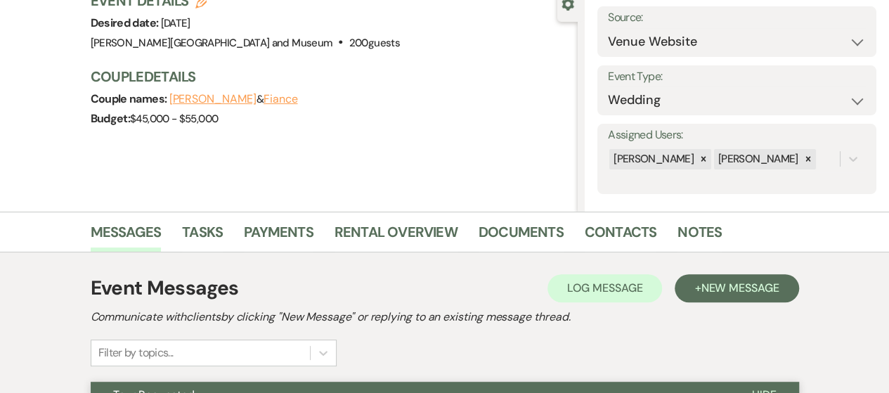
scroll to position [0, 0]
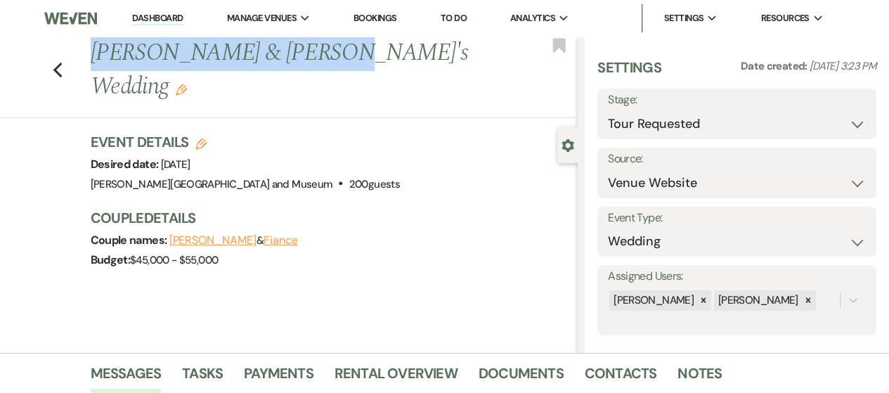
drag, startPoint x: 96, startPoint y: 54, endPoint x: 302, endPoint y: 54, distance: 206.6
click at [310, 53] on h1 "[PERSON_NAME] & [PERSON_NAME]'s Wedding Edit" at bounding box center [283, 70] width 384 height 67
copy h1 "[PERSON_NAME] & Fiance"
click at [169, 19] on link "Dashboard" at bounding box center [157, 18] width 51 height 13
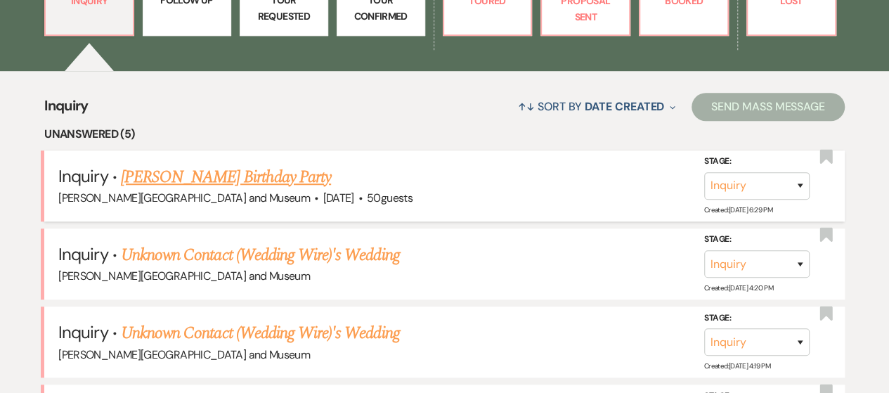
scroll to position [492, 0]
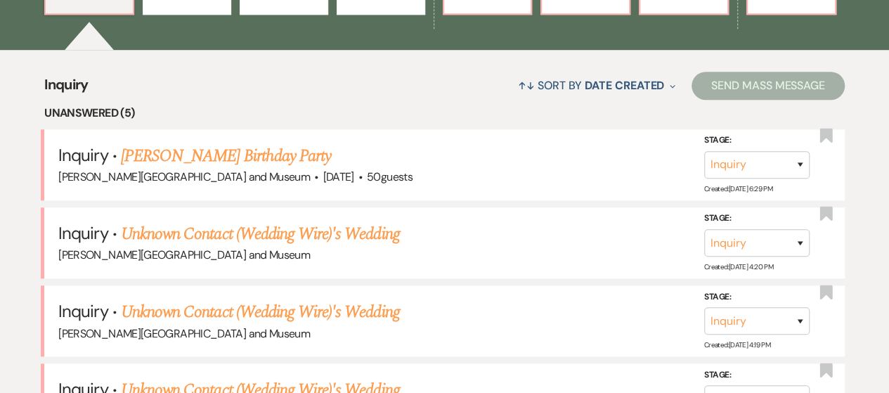
select select "2"
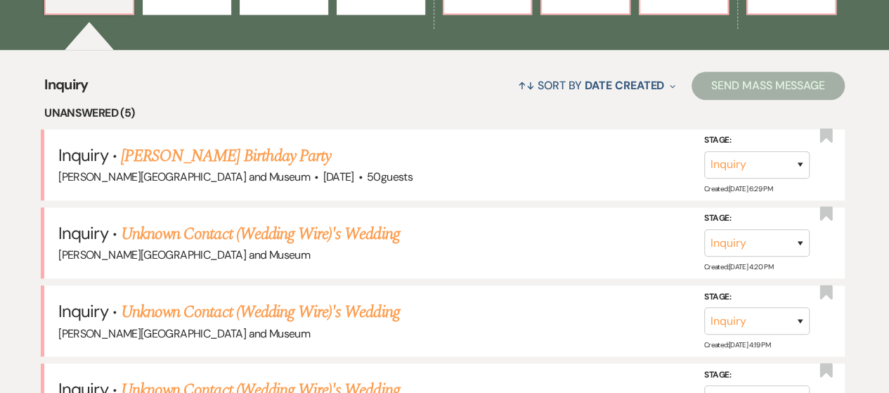
select select "2"
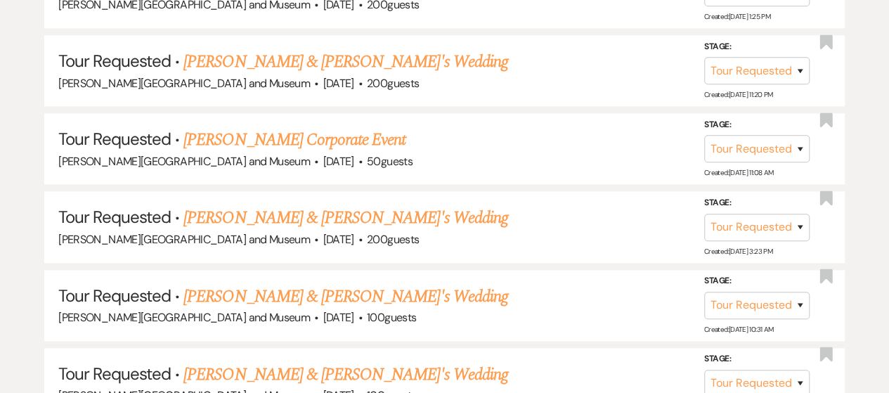
scroll to position [753, 0]
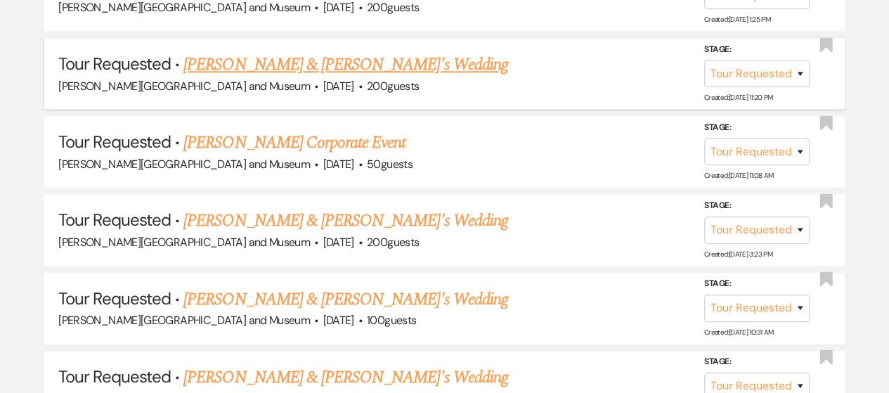
click at [290, 64] on link "[PERSON_NAME] & [PERSON_NAME]'s Wedding" at bounding box center [345, 64] width 325 height 25
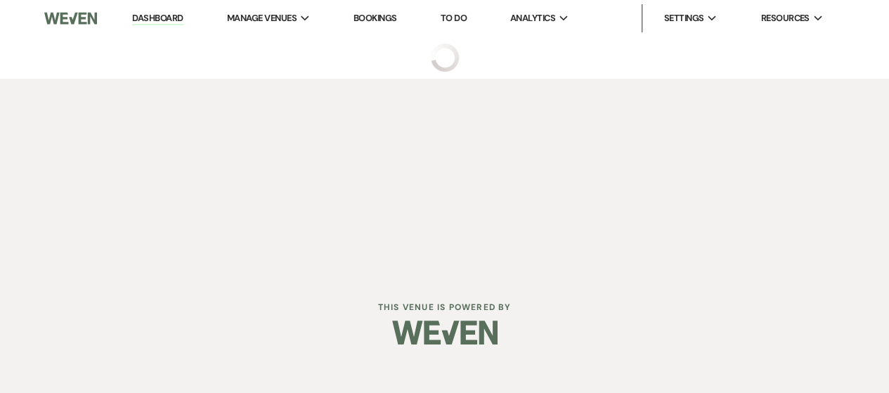
select select "2"
select select "1"
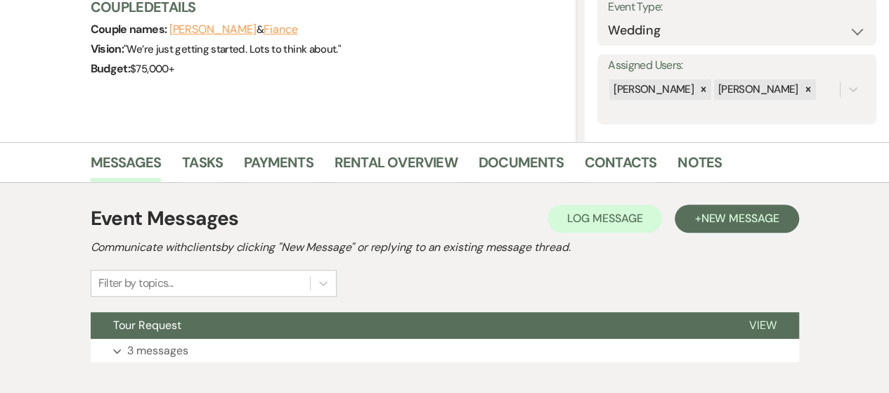
scroll to position [281, 0]
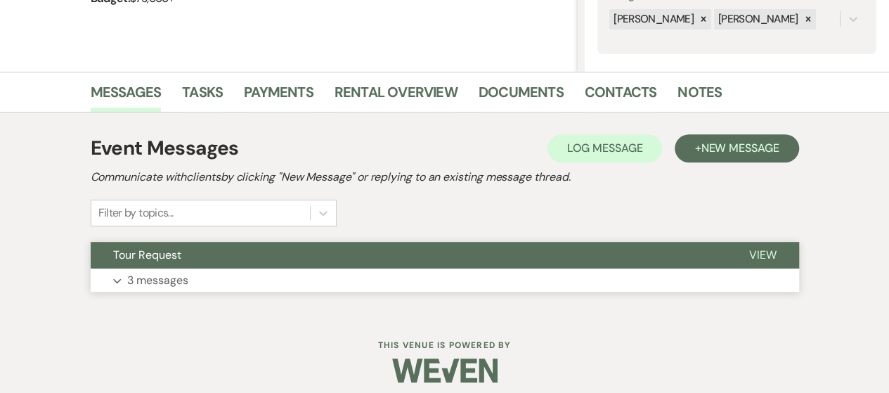
click at [246, 275] on button "Expand 3 messages" at bounding box center [445, 280] width 708 height 24
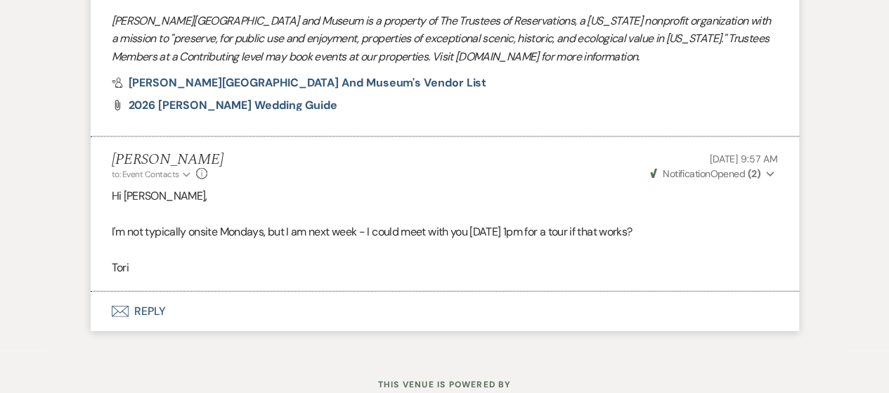
scroll to position [1587, 0]
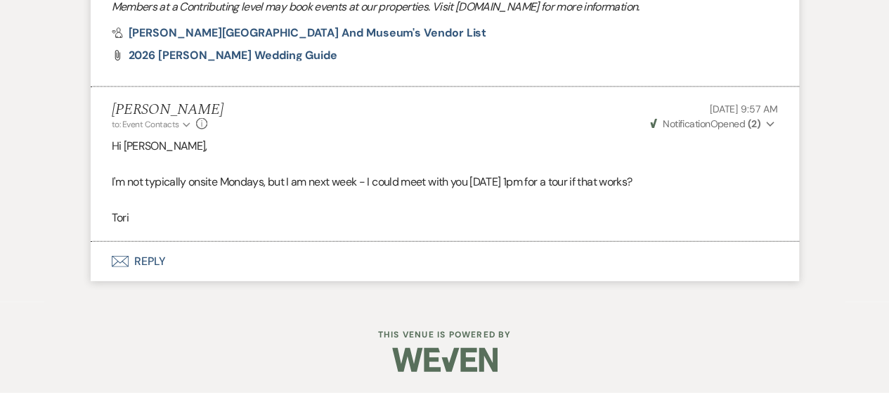
click at [161, 266] on button "Envelope Reply" at bounding box center [445, 261] width 708 height 39
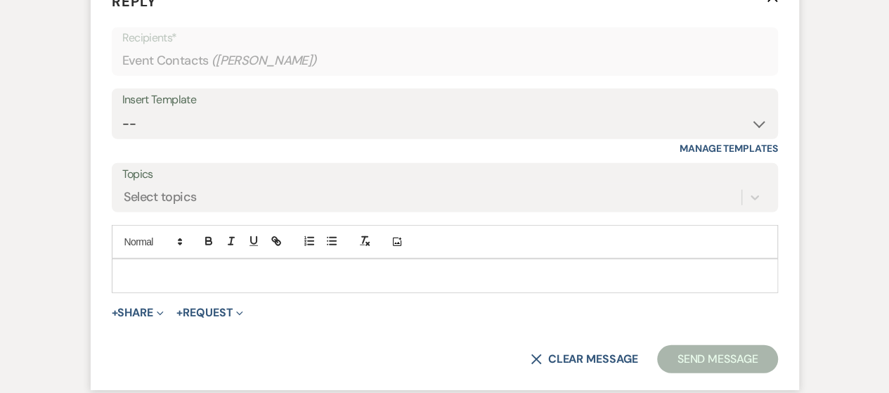
scroll to position [1841, 0]
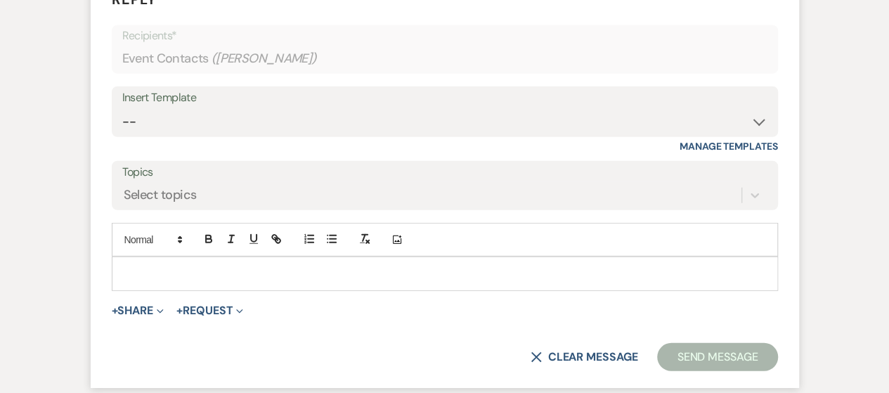
drag, startPoint x: 174, startPoint y: 300, endPoint x: 165, endPoint y: 306, distance: 10.1
click at [169, 290] on div at bounding box center [444, 273] width 665 height 32
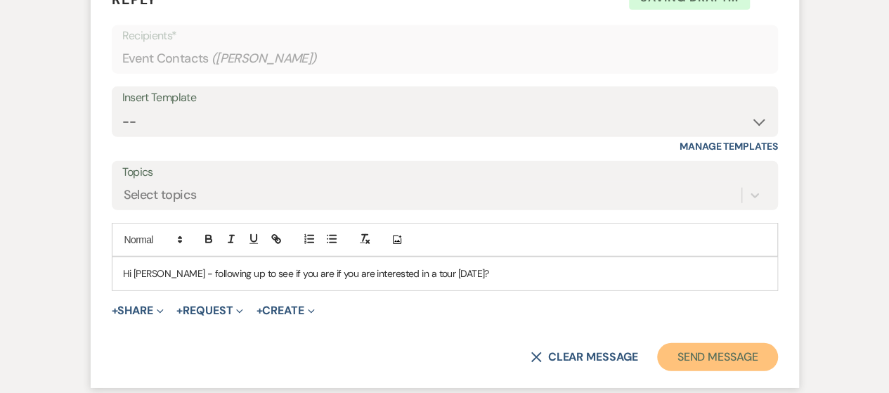
click at [680, 371] on button "Send Message" at bounding box center [717, 357] width 120 height 28
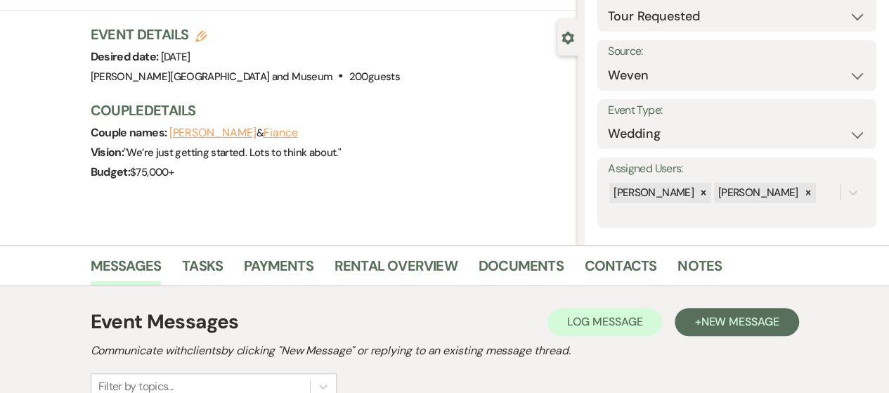
scroll to position [0, 0]
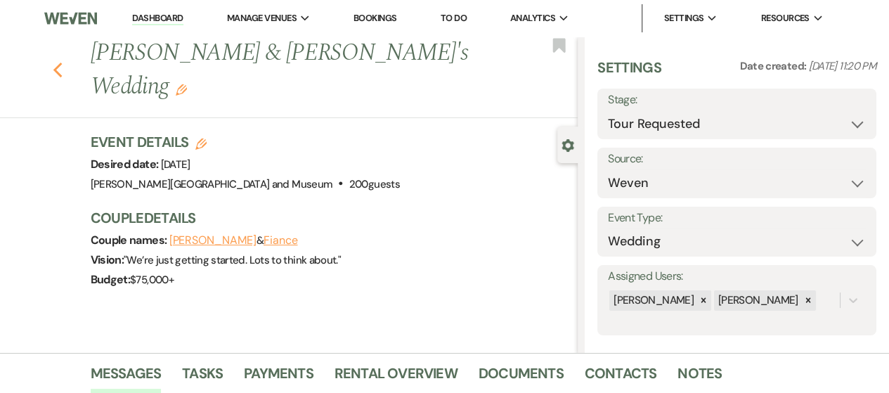
click at [62, 63] on use "button" at bounding box center [57, 70] width 9 height 15
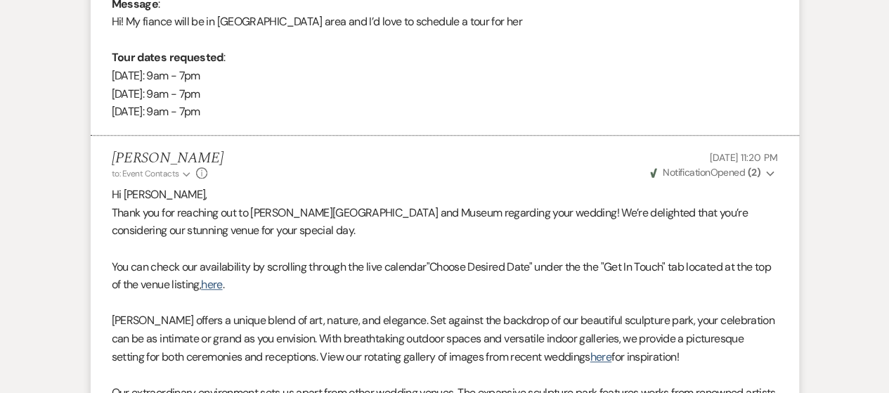
select select "2"
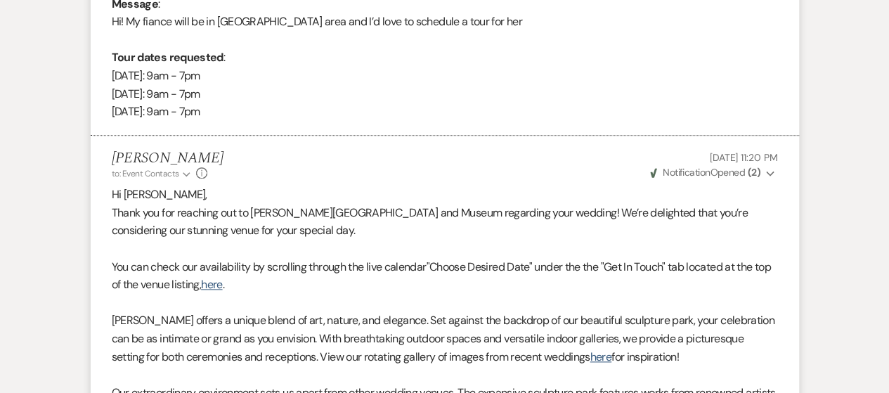
select select "2"
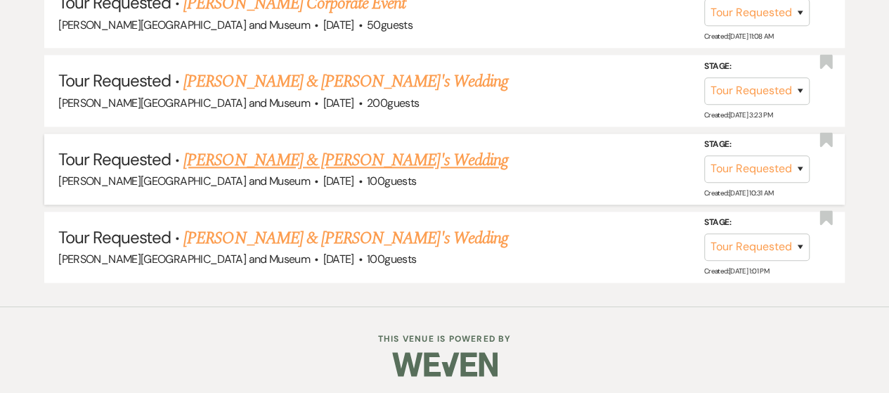
scroll to position [894, 0]
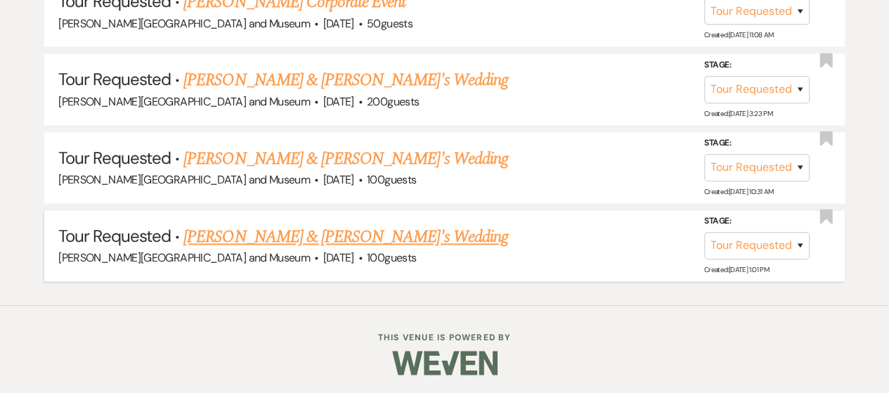
click at [250, 235] on link "[PERSON_NAME] & [PERSON_NAME]'s Wedding" at bounding box center [345, 236] width 325 height 25
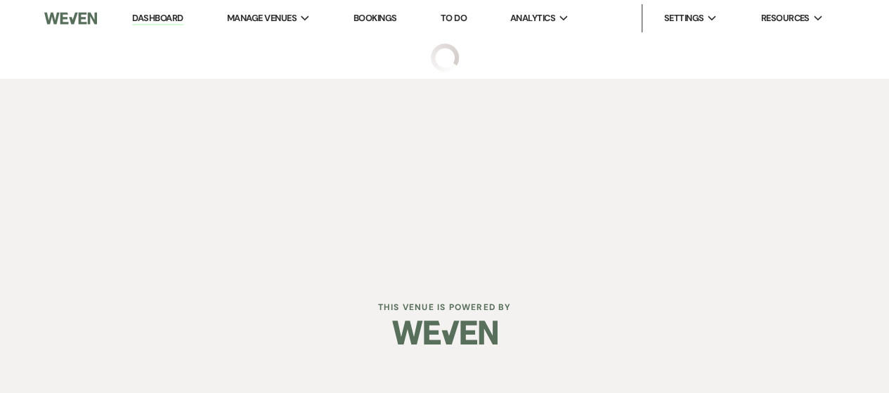
select select "2"
select select "5"
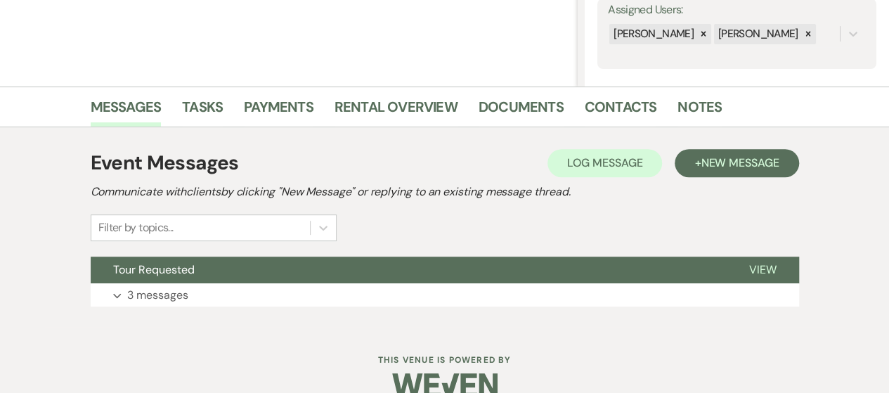
scroll to position [281, 0]
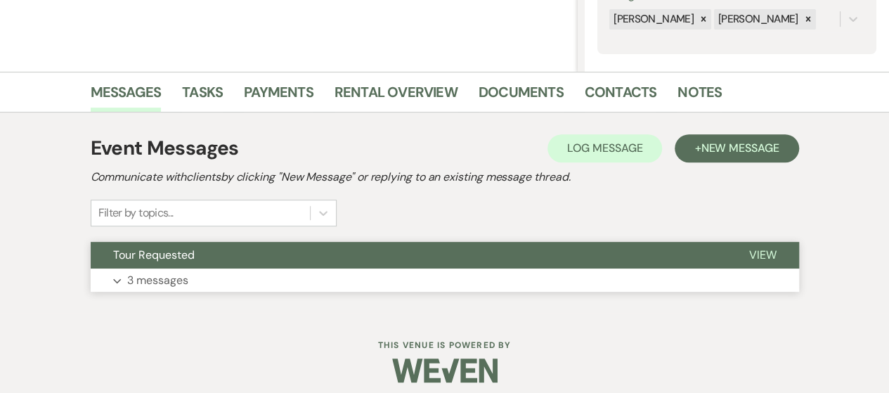
click at [229, 281] on button "Expand 3 messages" at bounding box center [445, 280] width 708 height 24
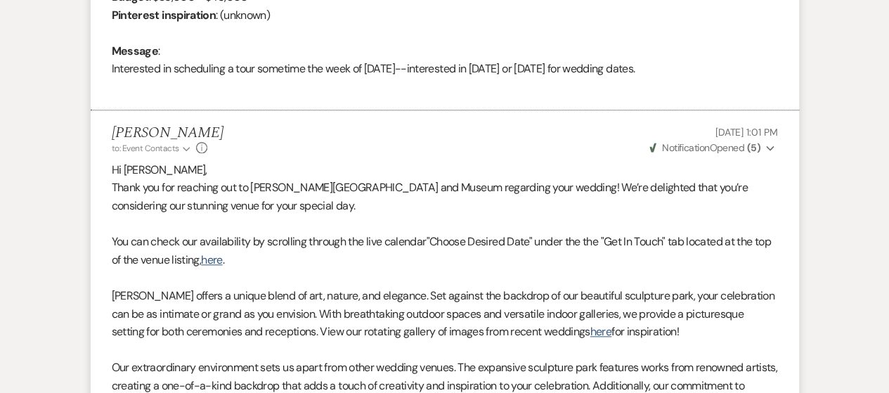
scroll to position [0, 0]
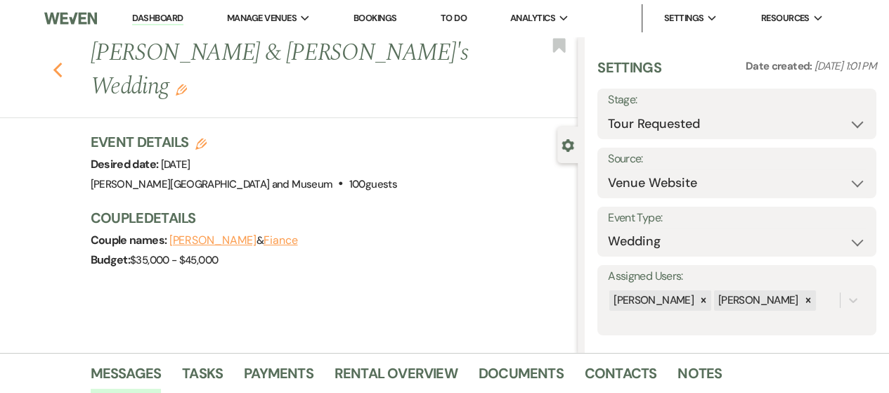
click at [60, 62] on icon "Previous" at bounding box center [58, 70] width 11 height 17
select select "2"
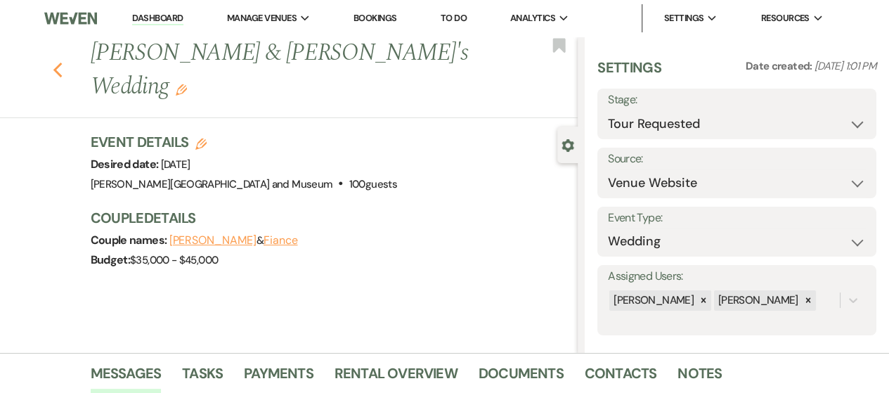
select select "2"
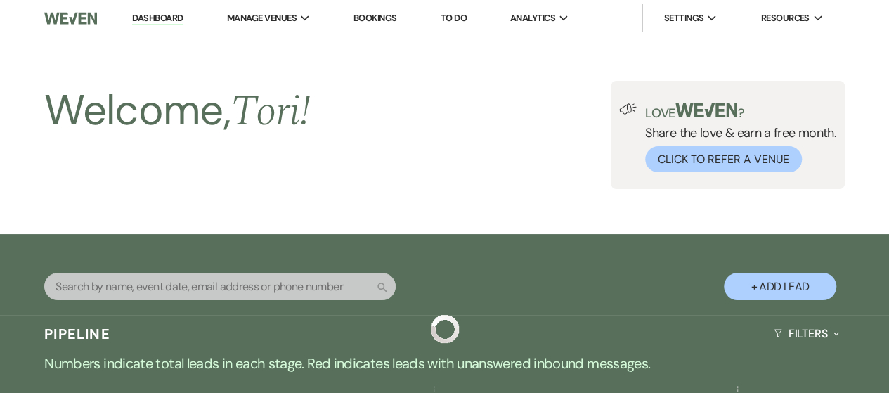
scroll to position [894, 0]
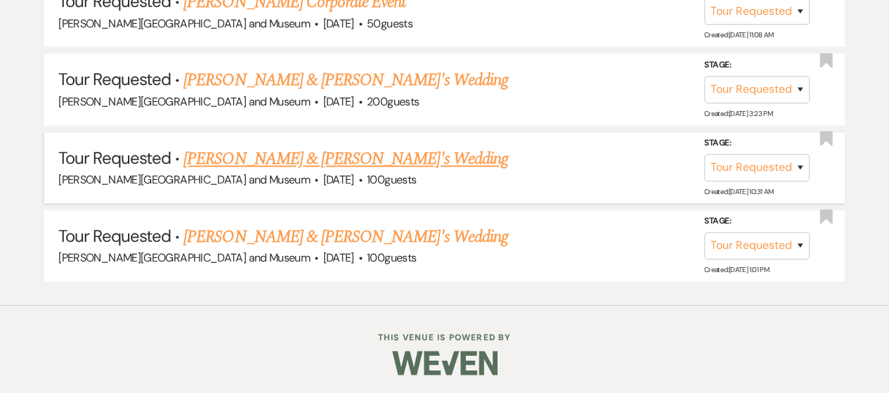
click at [310, 164] on link "[PERSON_NAME] & [PERSON_NAME]'s Wedding" at bounding box center [345, 158] width 325 height 25
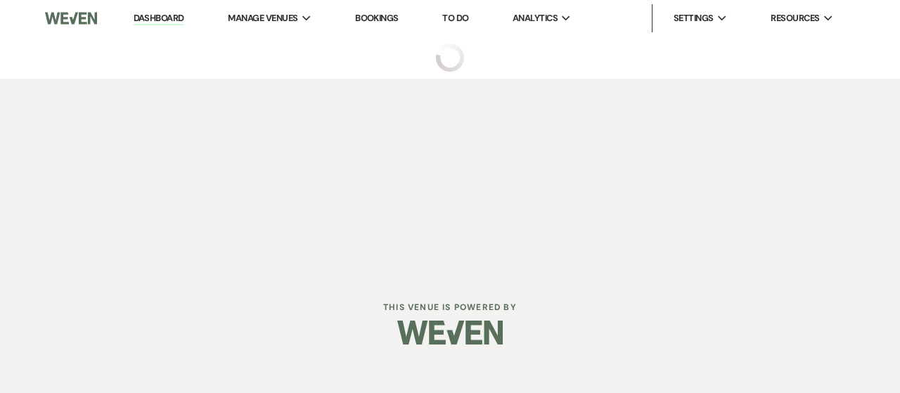
select select "2"
select select "5"
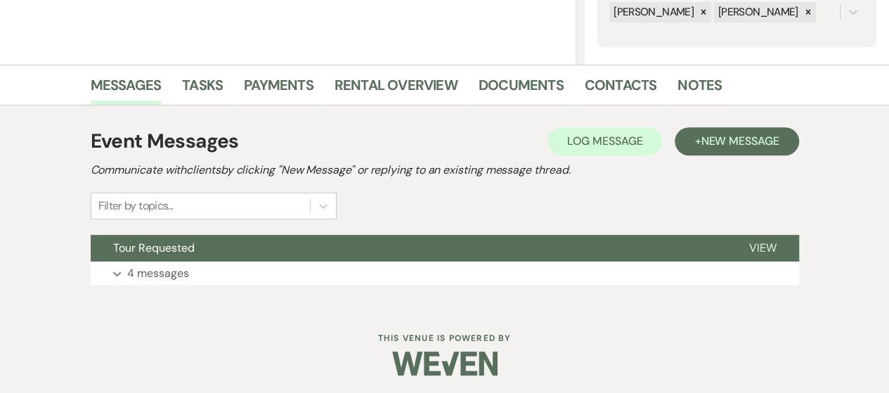
scroll to position [291, 0]
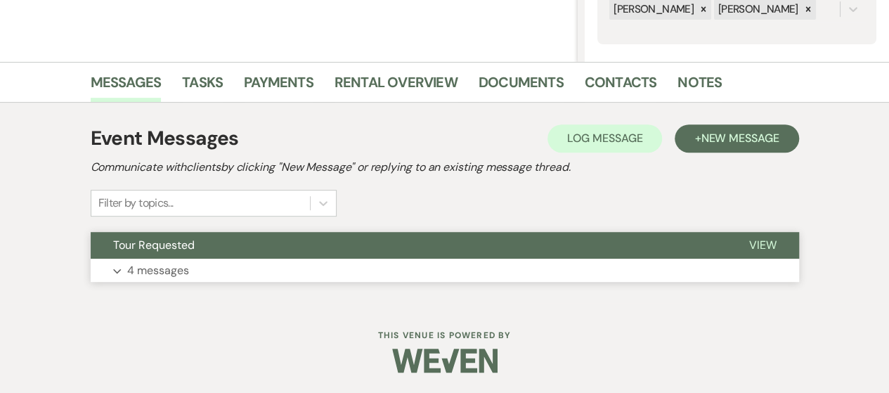
click at [191, 278] on button "Expand 4 messages" at bounding box center [445, 271] width 708 height 24
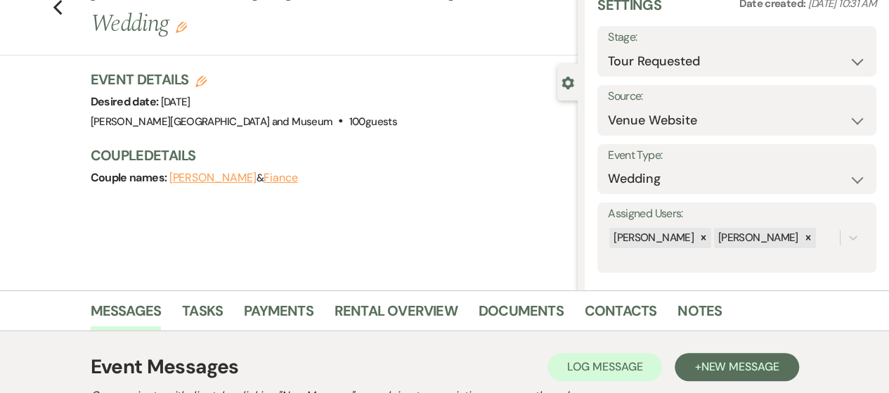
scroll to position [0, 0]
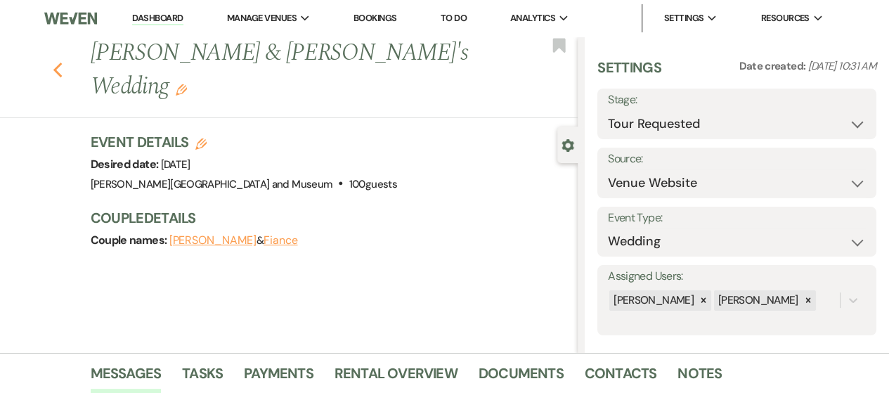
click at [60, 62] on icon "Previous" at bounding box center [58, 70] width 11 height 17
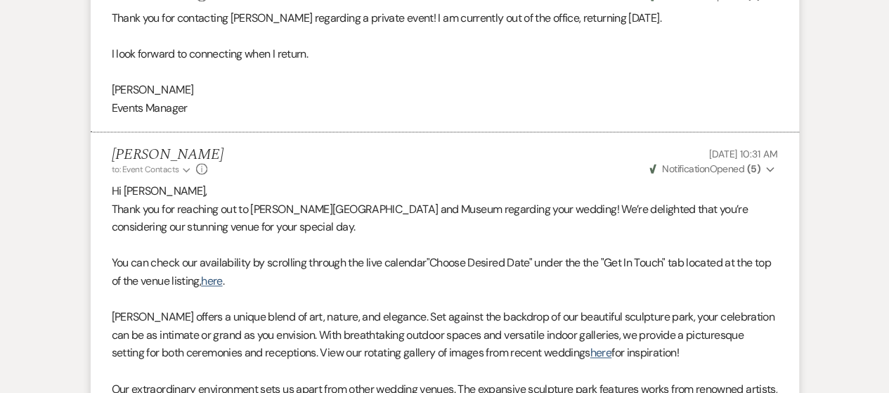
select select "2"
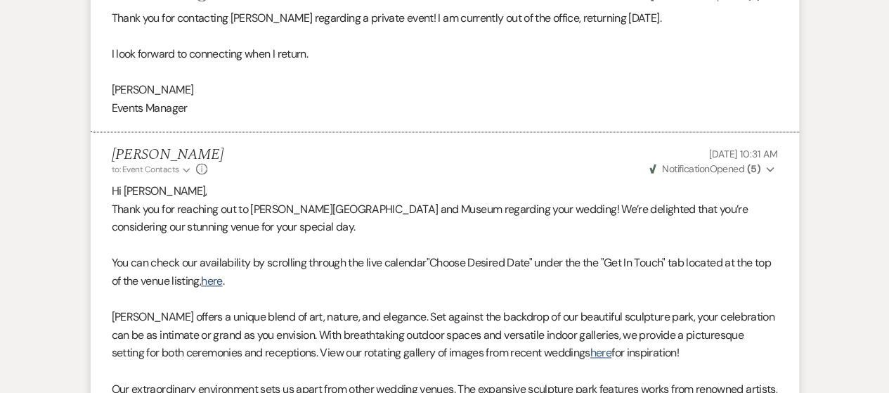
select select "2"
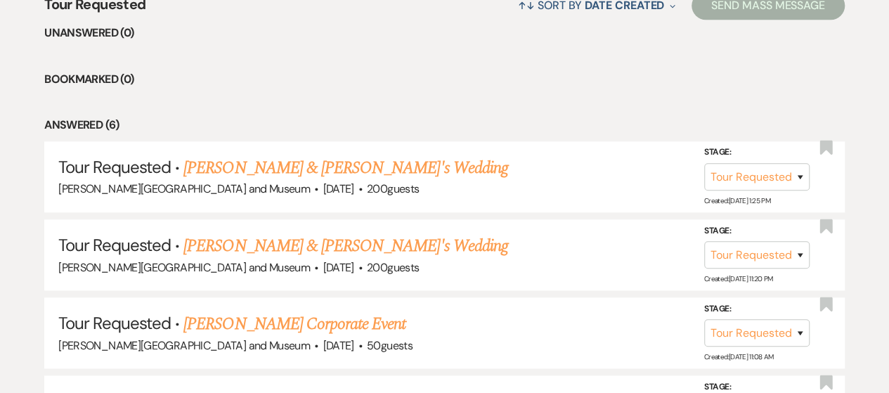
scroll to position [402, 0]
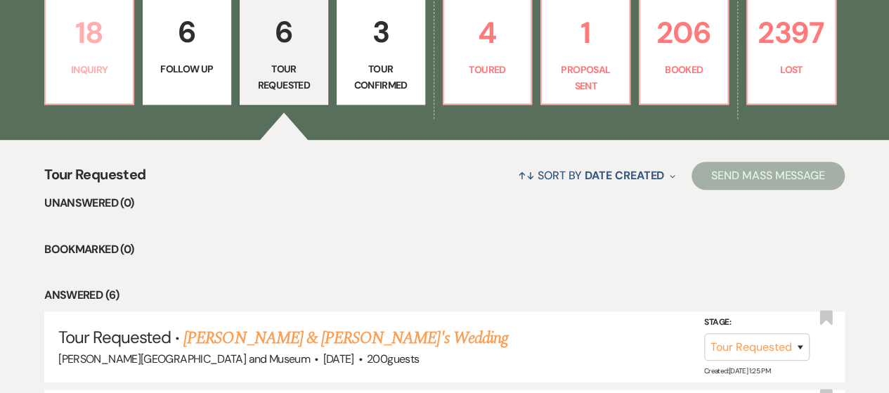
click at [101, 98] on link "18 Inquiry" at bounding box center [89, 51] width 90 height 107
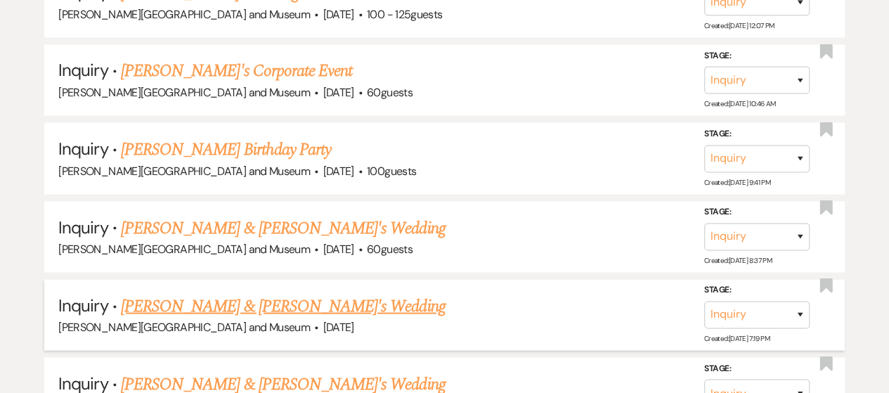
scroll to position [1245, 0]
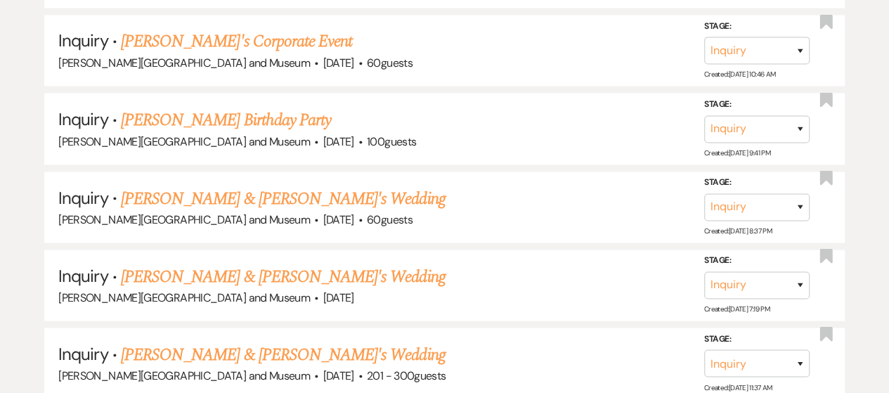
click at [266, 267] on link "[PERSON_NAME] & [PERSON_NAME]'s Wedding" at bounding box center [283, 276] width 325 height 25
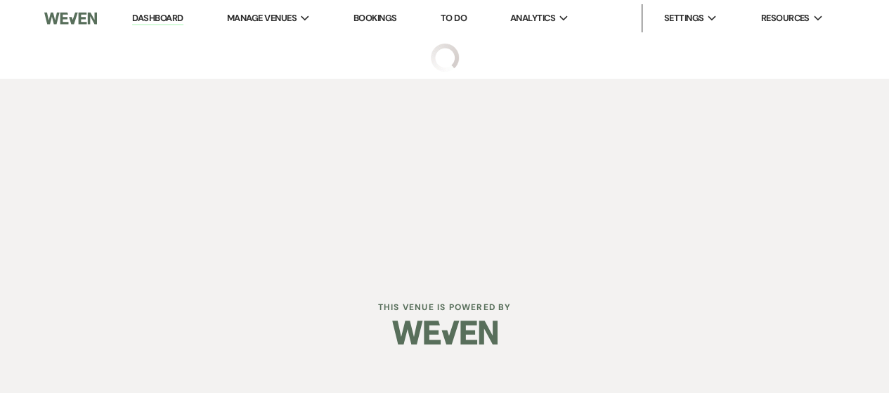
select select "2"
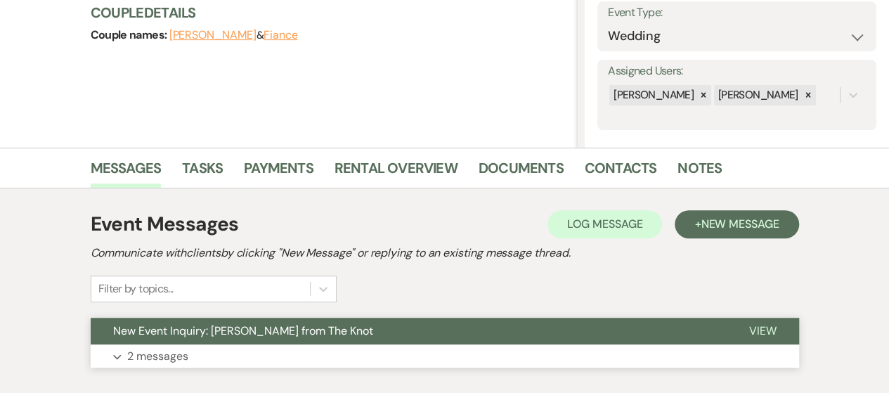
scroll to position [291, 0]
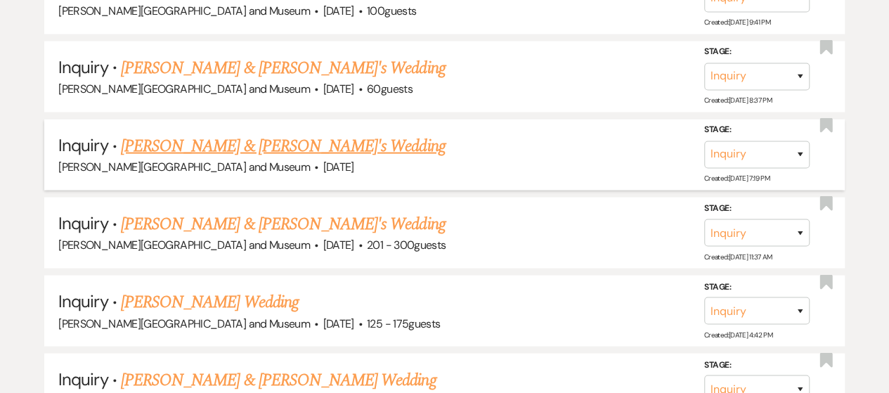
scroll to position [1386, 0]
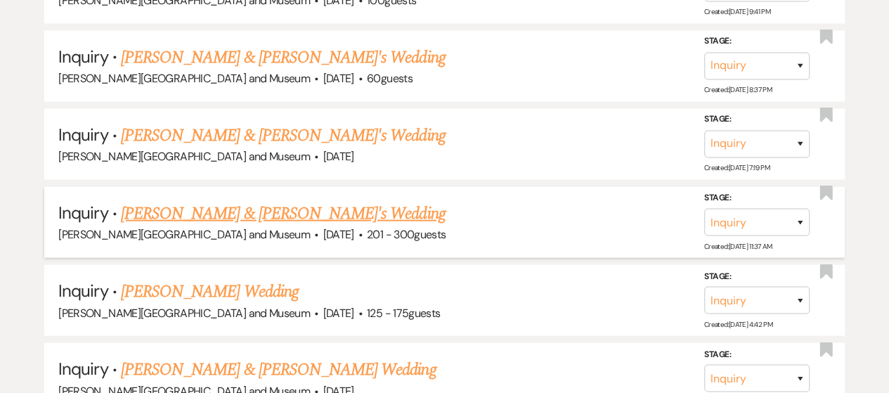
click at [278, 209] on link "[PERSON_NAME] & [PERSON_NAME]'s Wedding" at bounding box center [283, 213] width 325 height 25
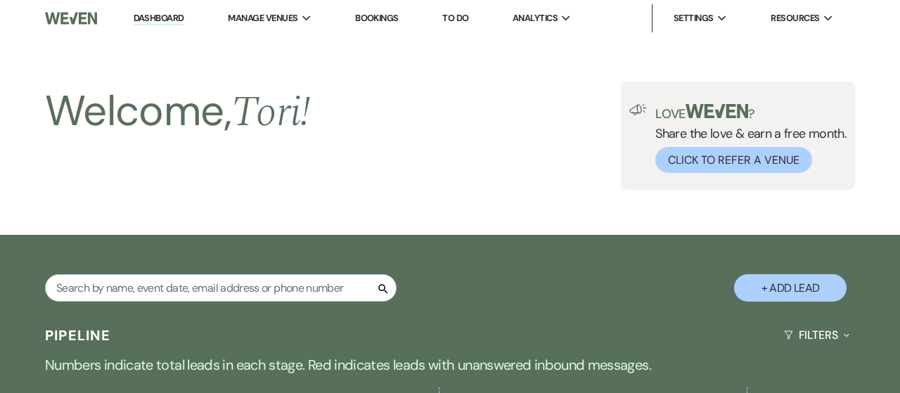
select select "2"
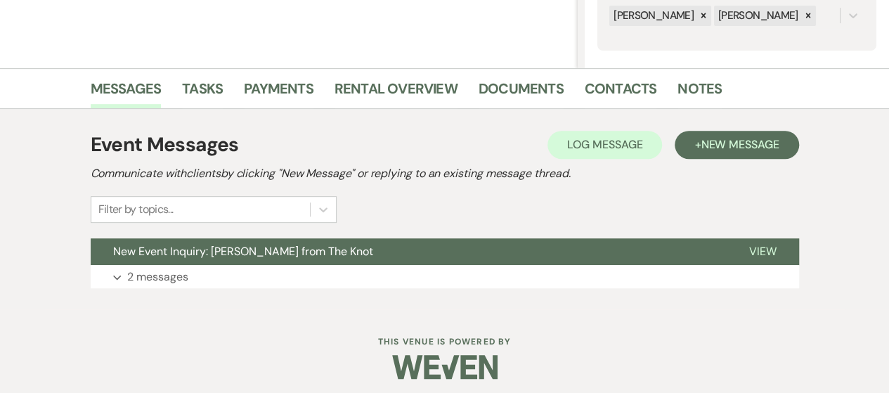
scroll to position [291, 0]
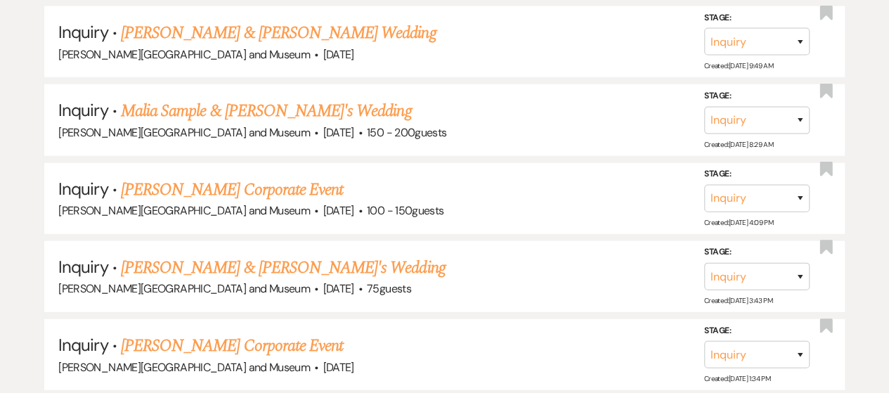
scroll to position [1808, 0]
